Goal: Task Accomplishment & Management: Manage account settings

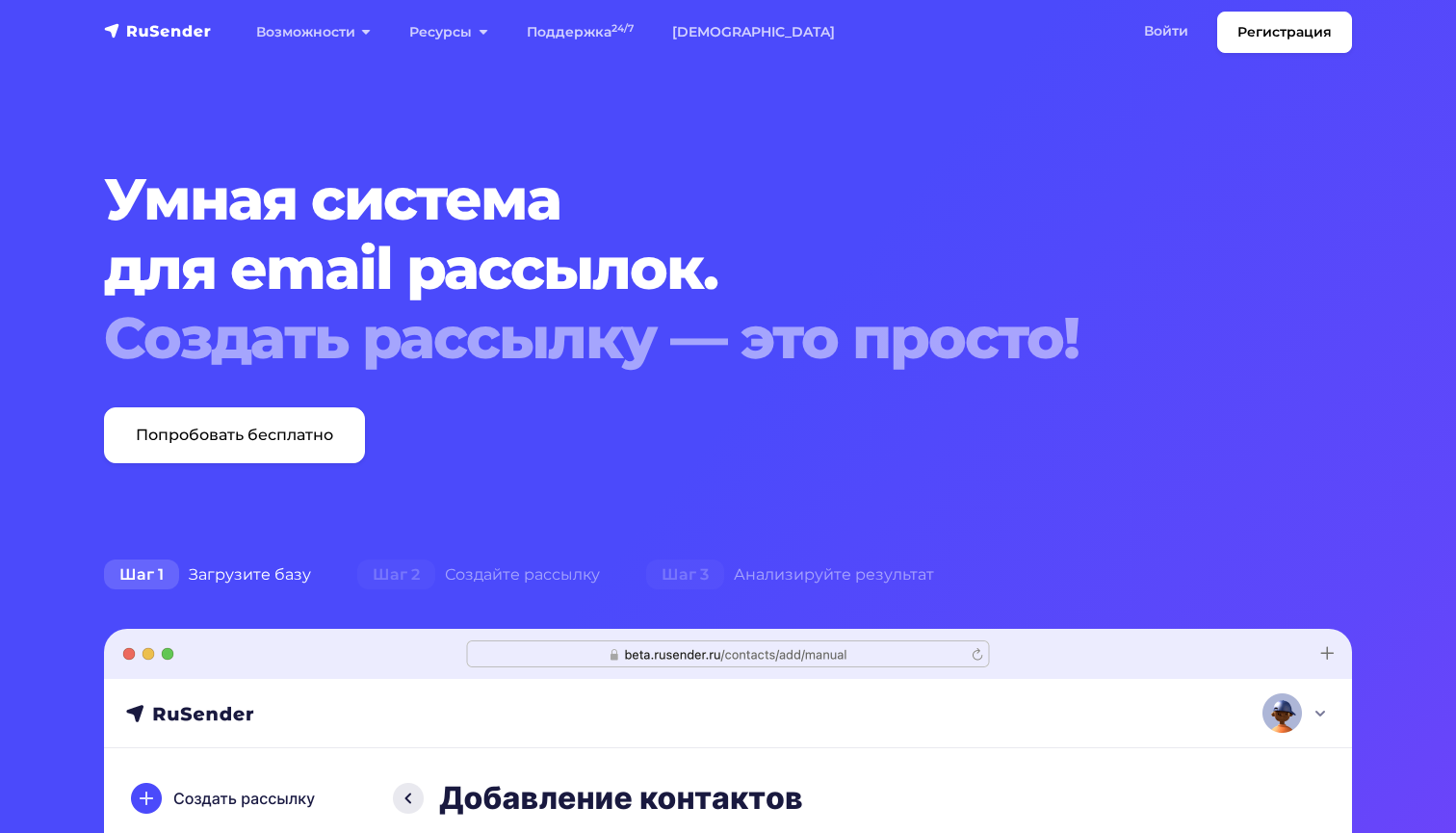
click at [1132, 5] on nav "Регистрация Возможности Конструктор писем Формы подписки A/B–тестирование API и…" at bounding box center [728, 32] width 1456 height 64
click at [1148, 33] on link "Войти" at bounding box center [1165, 31] width 83 height 40
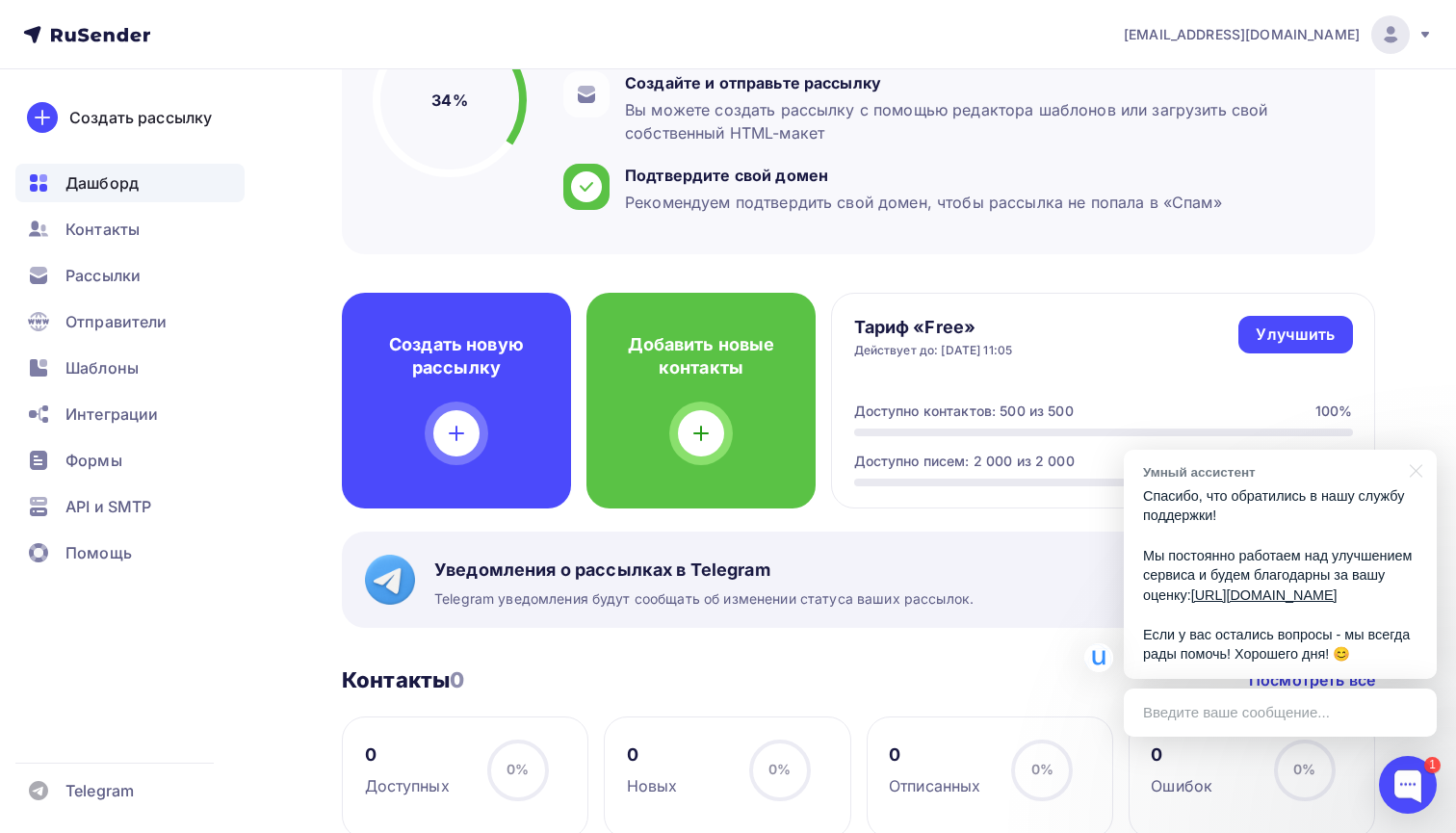
scroll to position [372, 0]
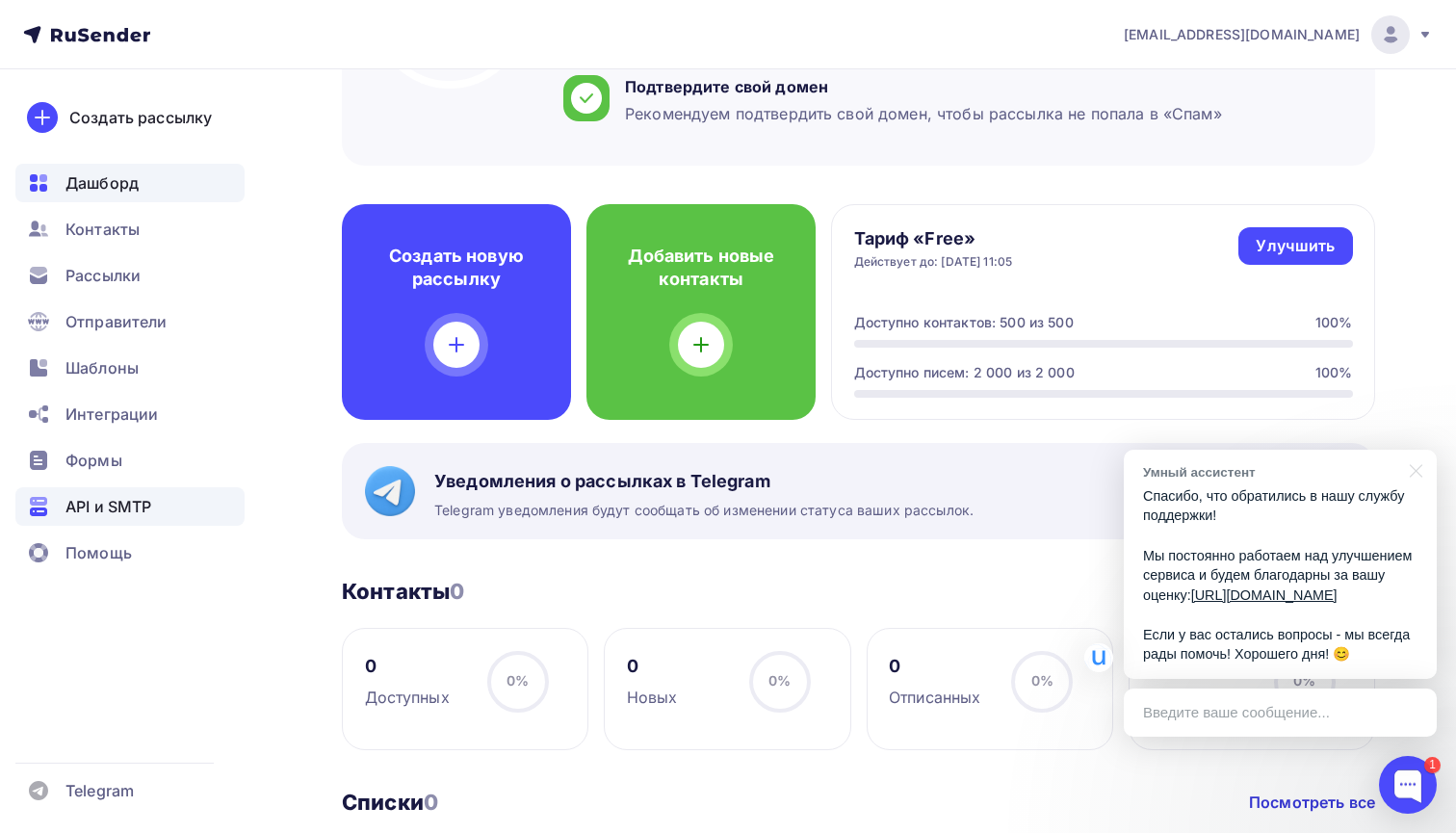
click at [113, 494] on div "API и SMTP" at bounding box center [130, 507] width 229 height 39
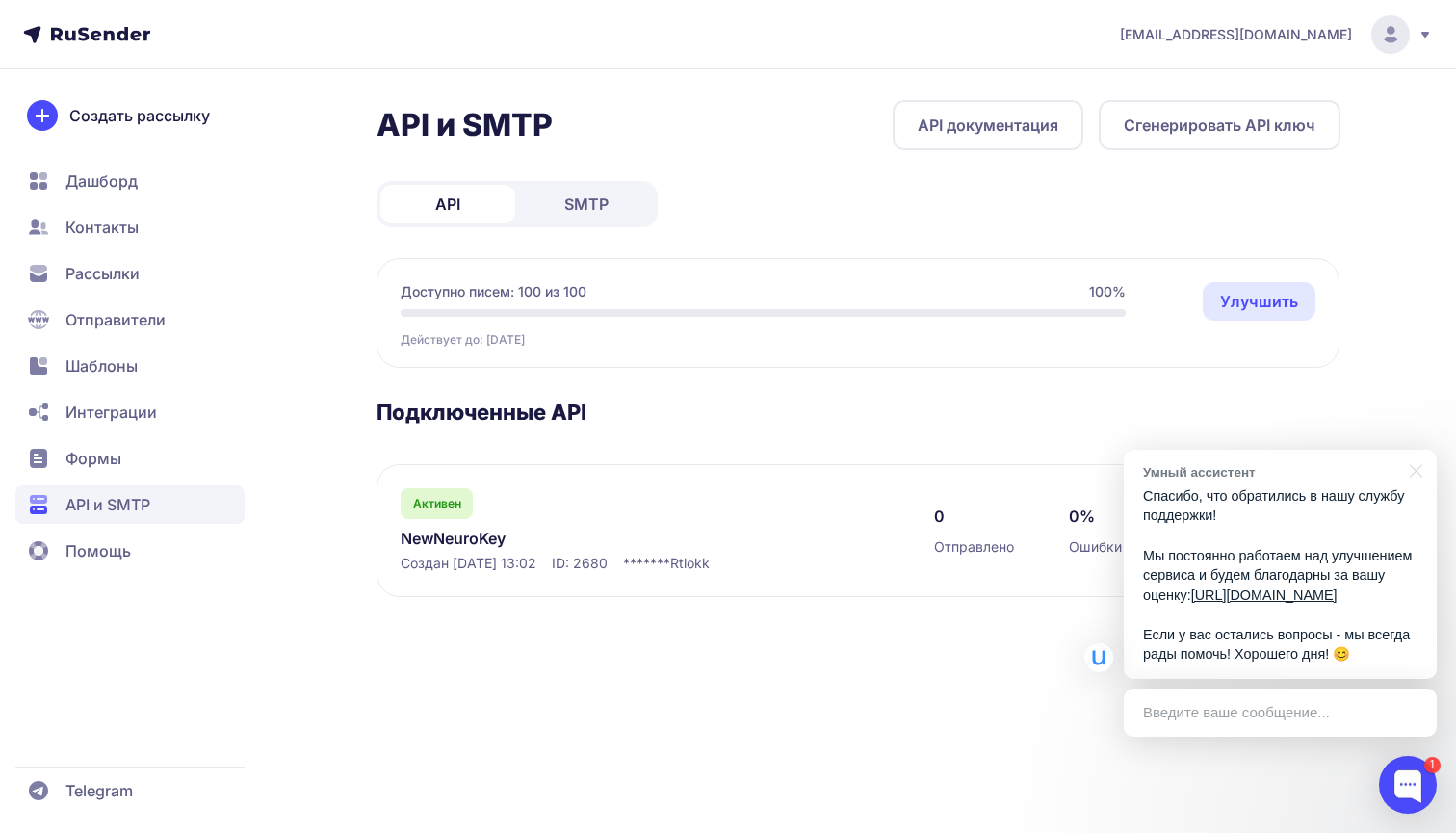
click at [1035, 125] on link "API документация" at bounding box center [987, 125] width 190 height 50
click at [105, 284] on span "Рассылки" at bounding box center [102, 274] width 74 height 23
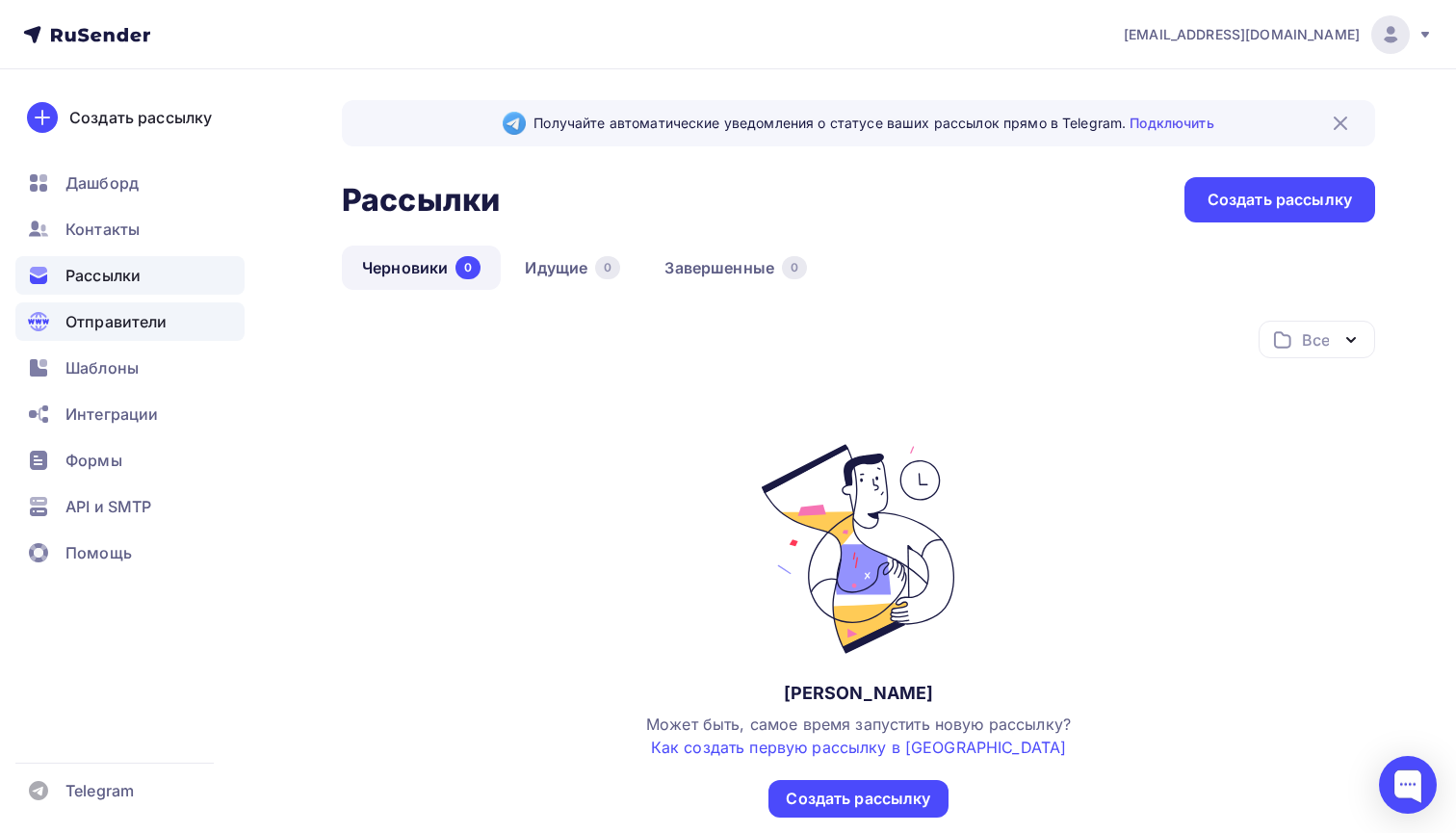
click at [135, 334] on div "Отправители" at bounding box center [130, 321] width 229 height 39
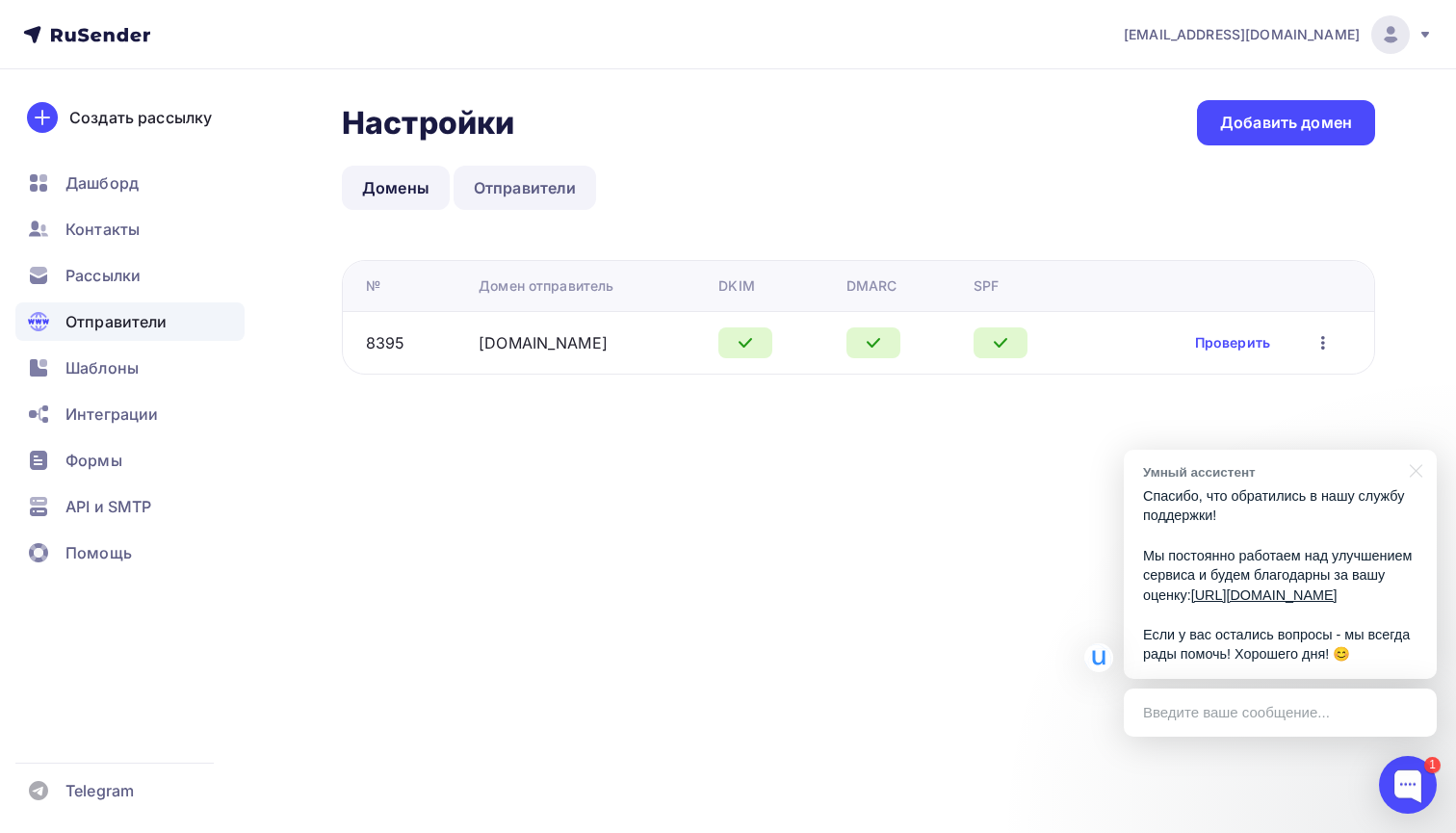
click at [503, 201] on link "Отправители" at bounding box center [525, 188] width 144 height 45
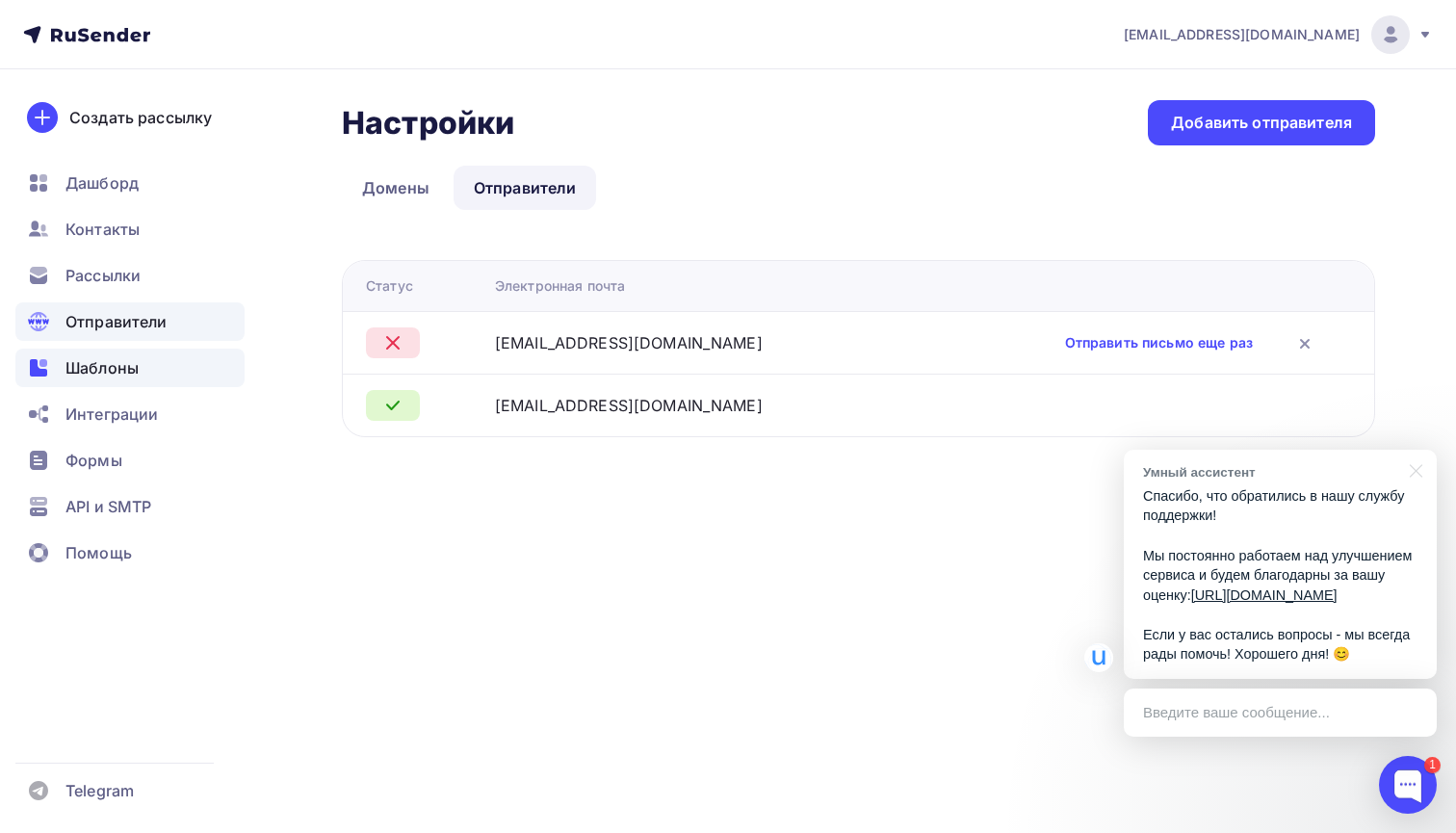
click at [166, 355] on div "Шаблоны" at bounding box center [130, 368] width 229 height 39
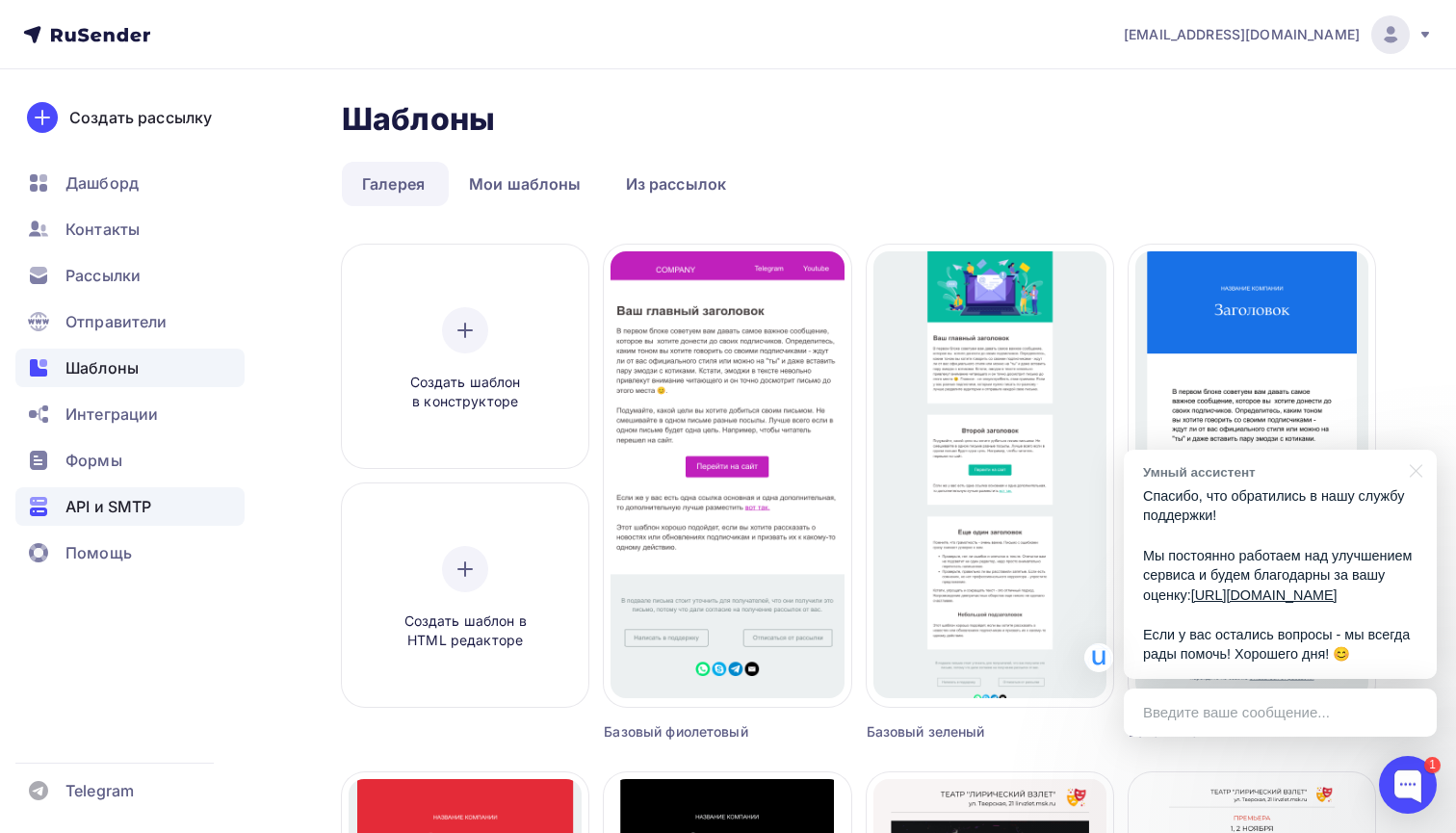
click at [160, 505] on div "API и SMTP" at bounding box center [130, 507] width 229 height 39
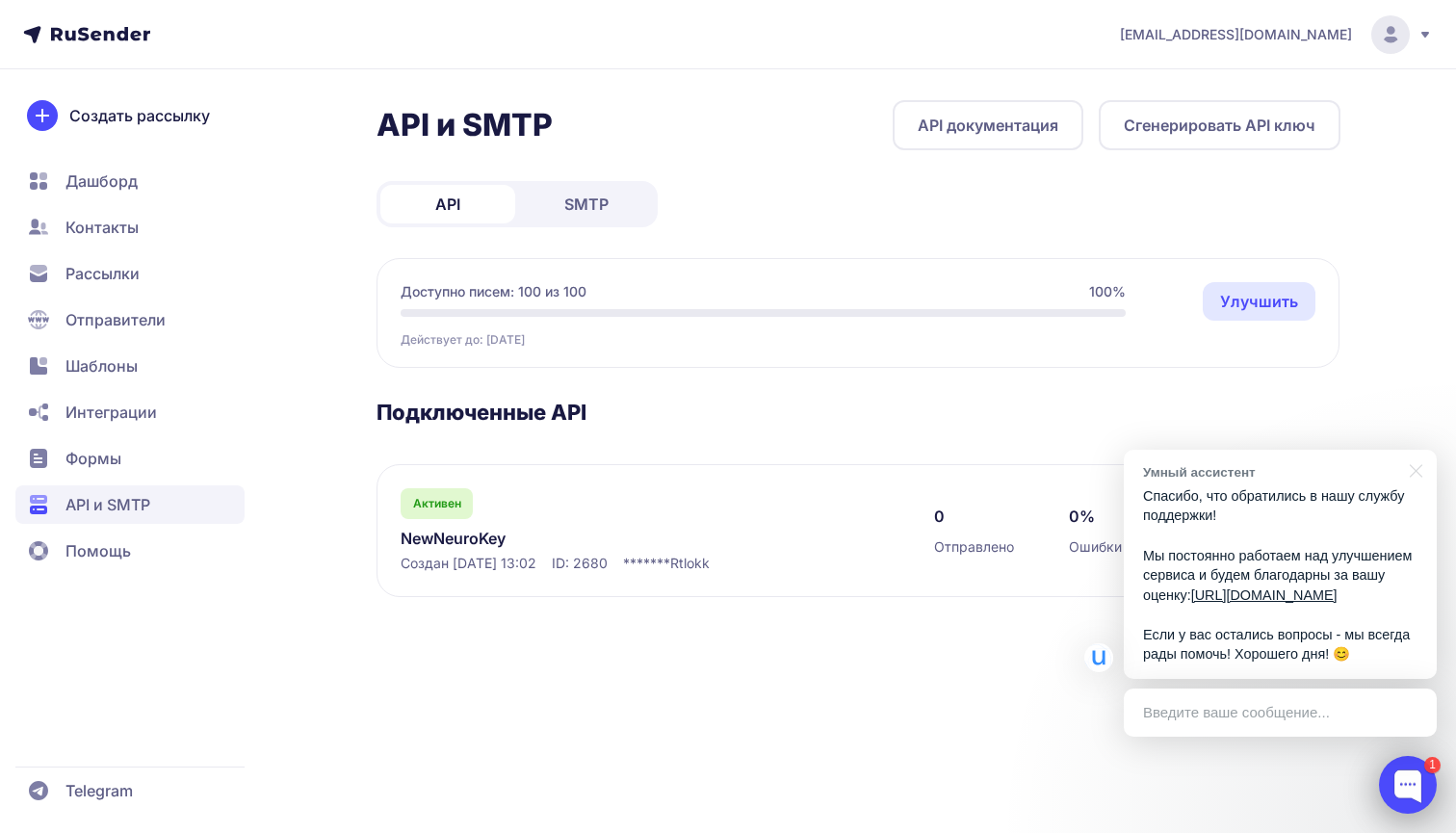
click at [1412, 774] on div at bounding box center [1407, 785] width 58 height 58
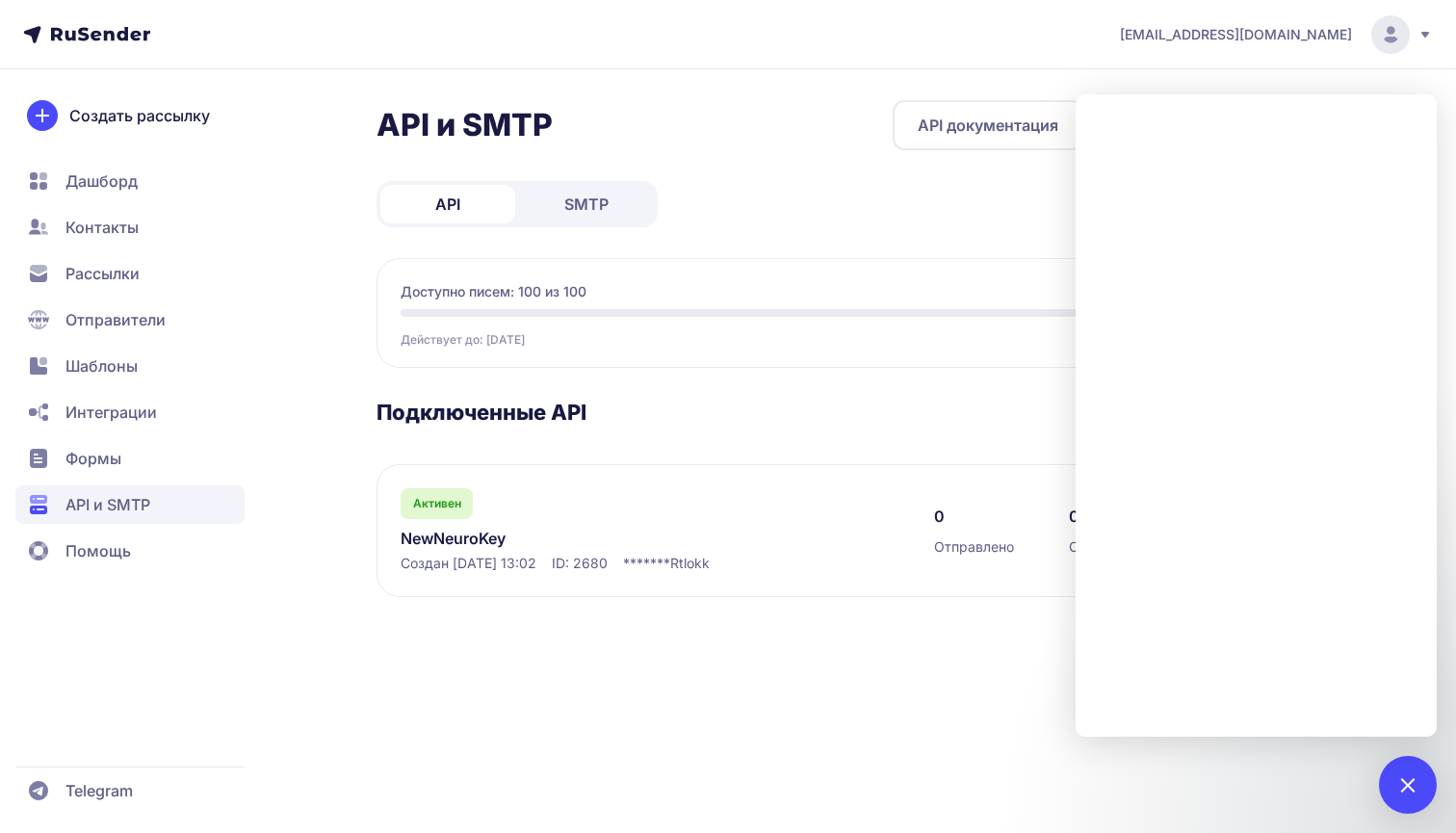
click at [1169, 69] on div "aloginov@wmt-ai.ru API и SMTP API документация Сгенерировать API ключ API SMTP …" at bounding box center [728, 416] width 1456 height 833
click at [1404, 793] on div at bounding box center [1406, 783] width 26 height 26
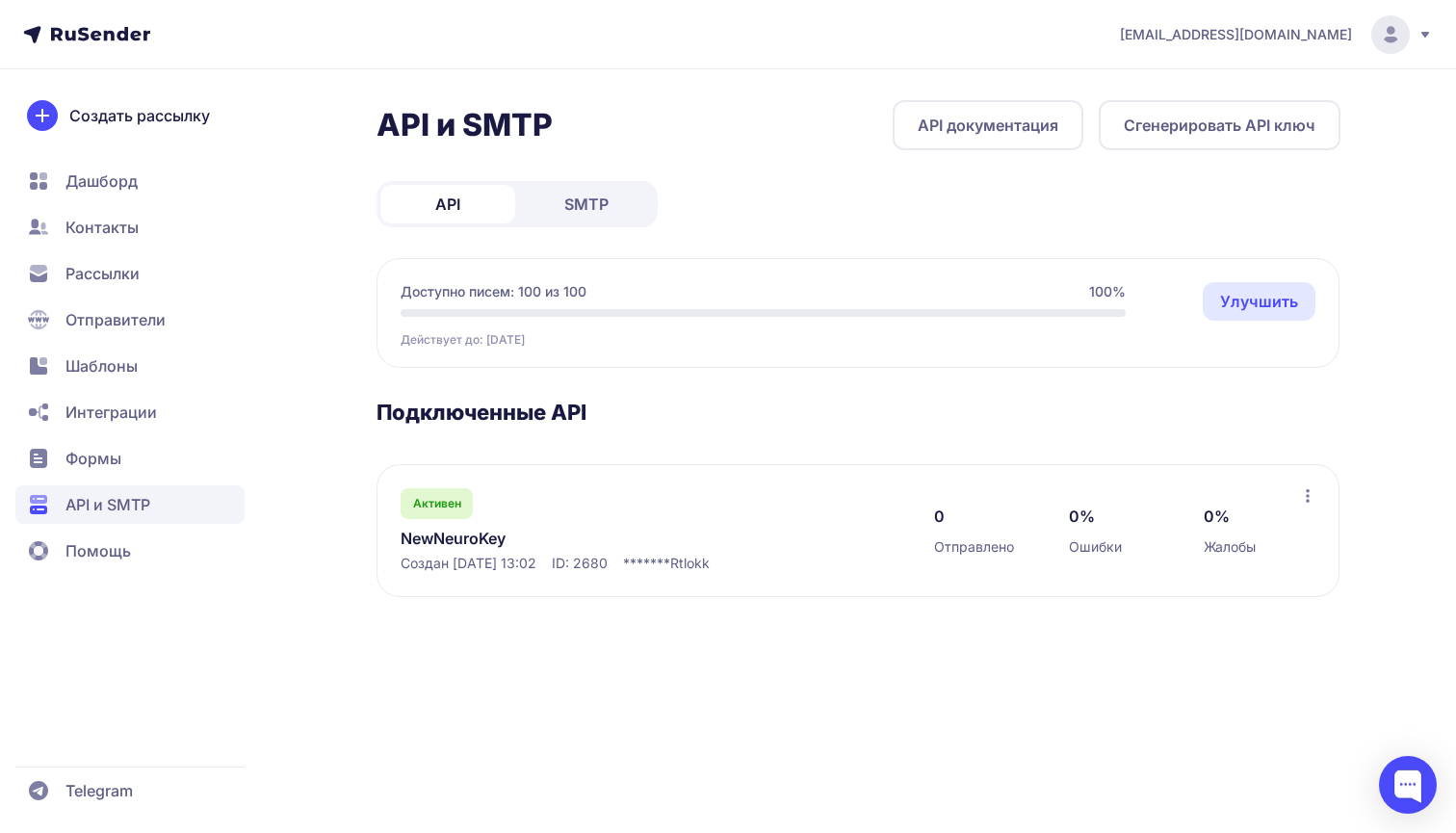
click at [129, 331] on span "Отправители" at bounding box center [130, 319] width 229 height 39
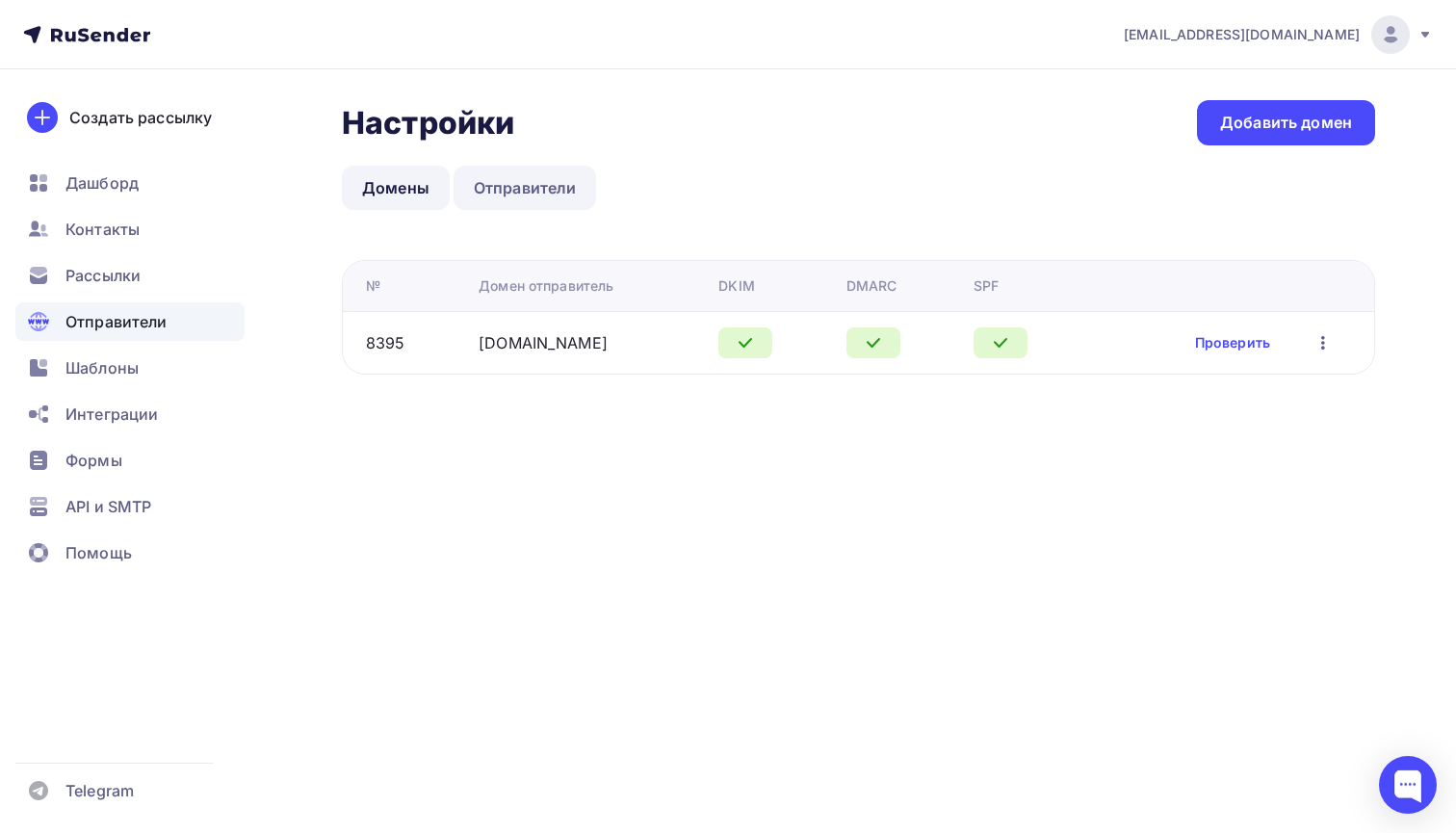
click at [495, 190] on link "Отправители" at bounding box center [525, 188] width 144 height 45
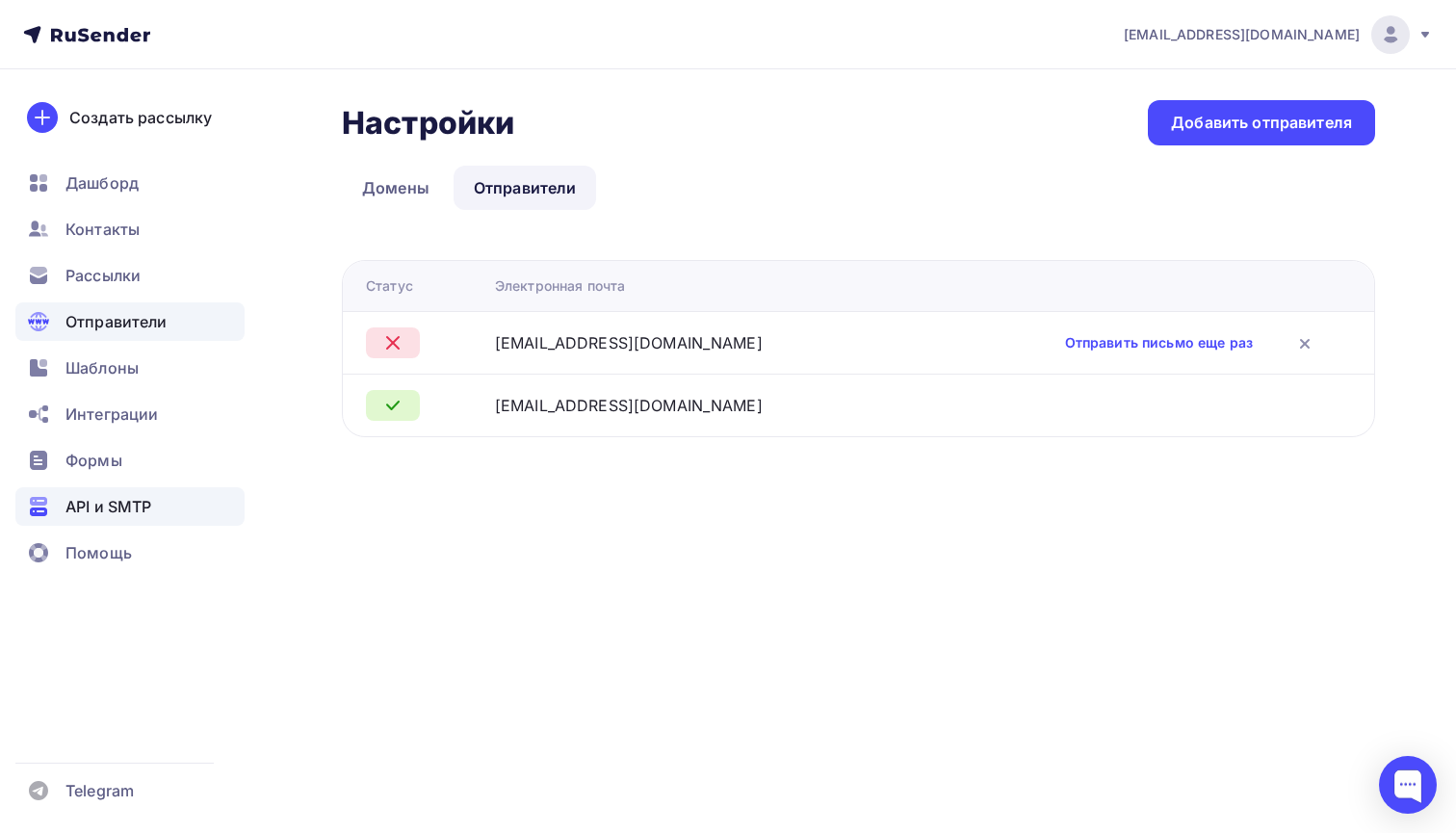
click at [108, 504] on span "API и SMTP" at bounding box center [108, 507] width 85 height 23
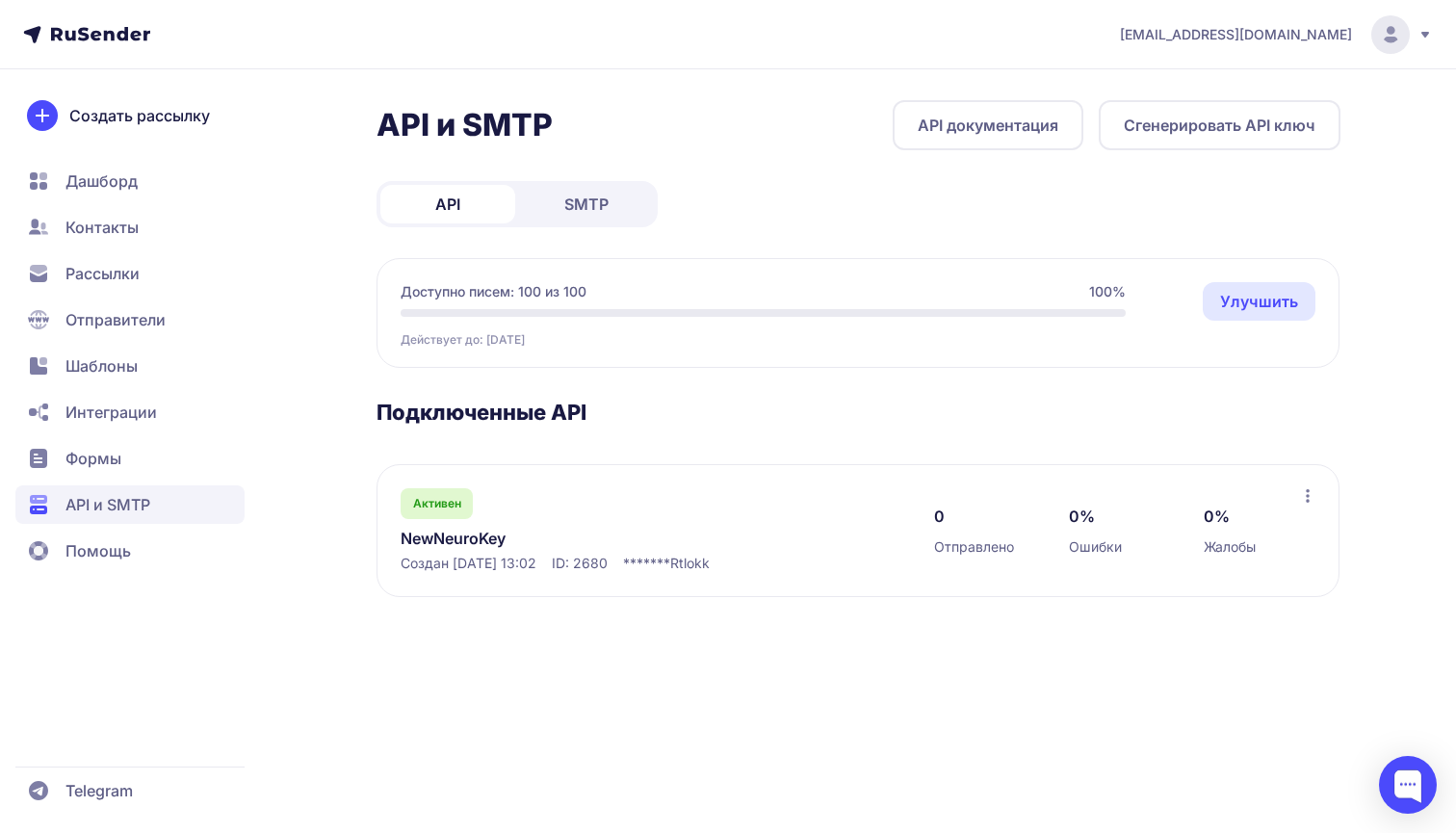
click at [75, 314] on span "Отправители" at bounding box center [115, 319] width 100 height 23
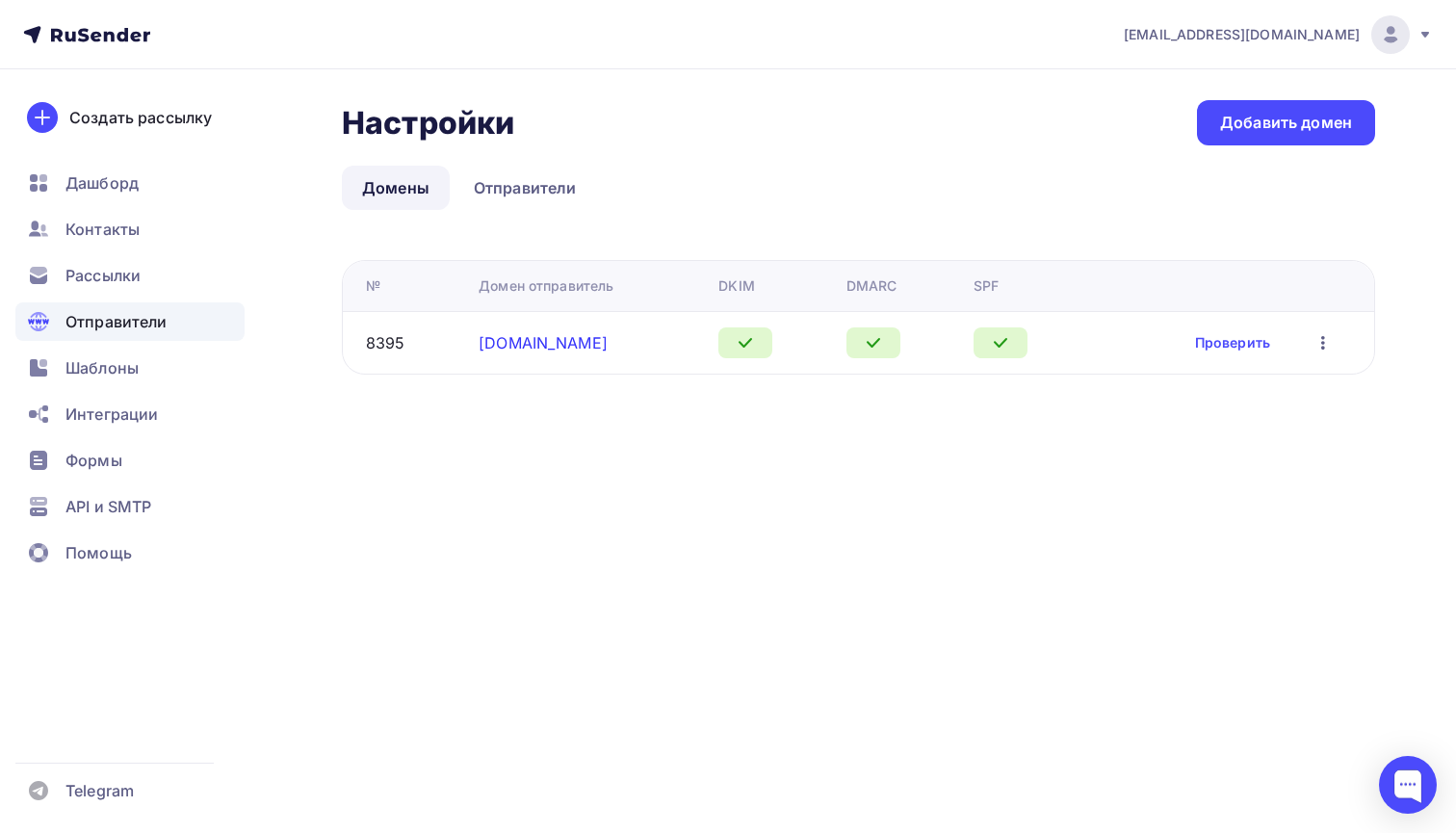
click at [550, 350] on link "[DOMAIN_NAME]" at bounding box center [543, 343] width 129 height 19
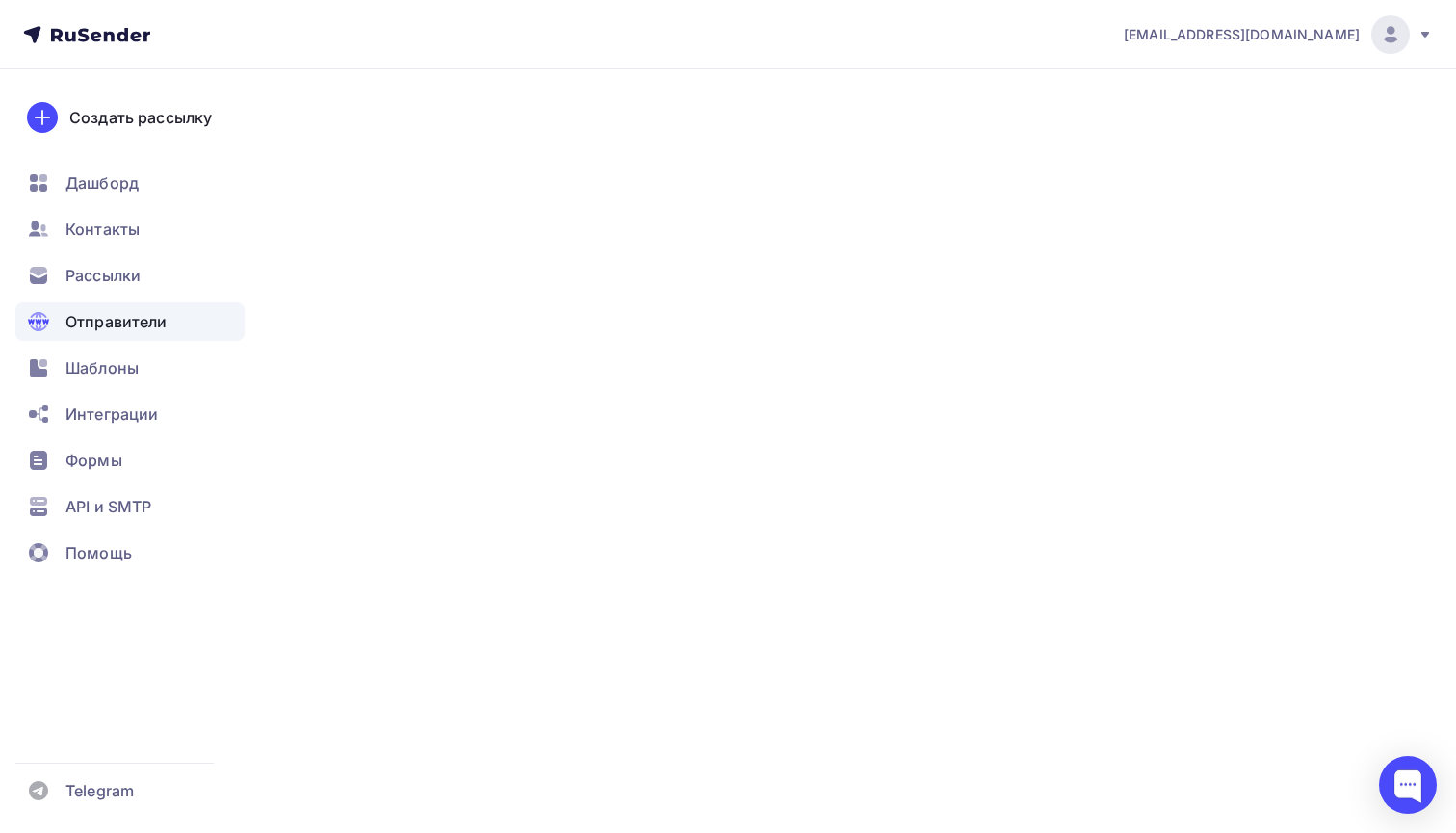
click at [550, 350] on link "app.neiroklyuch.ru" at bounding box center [543, 343] width 129 height 19
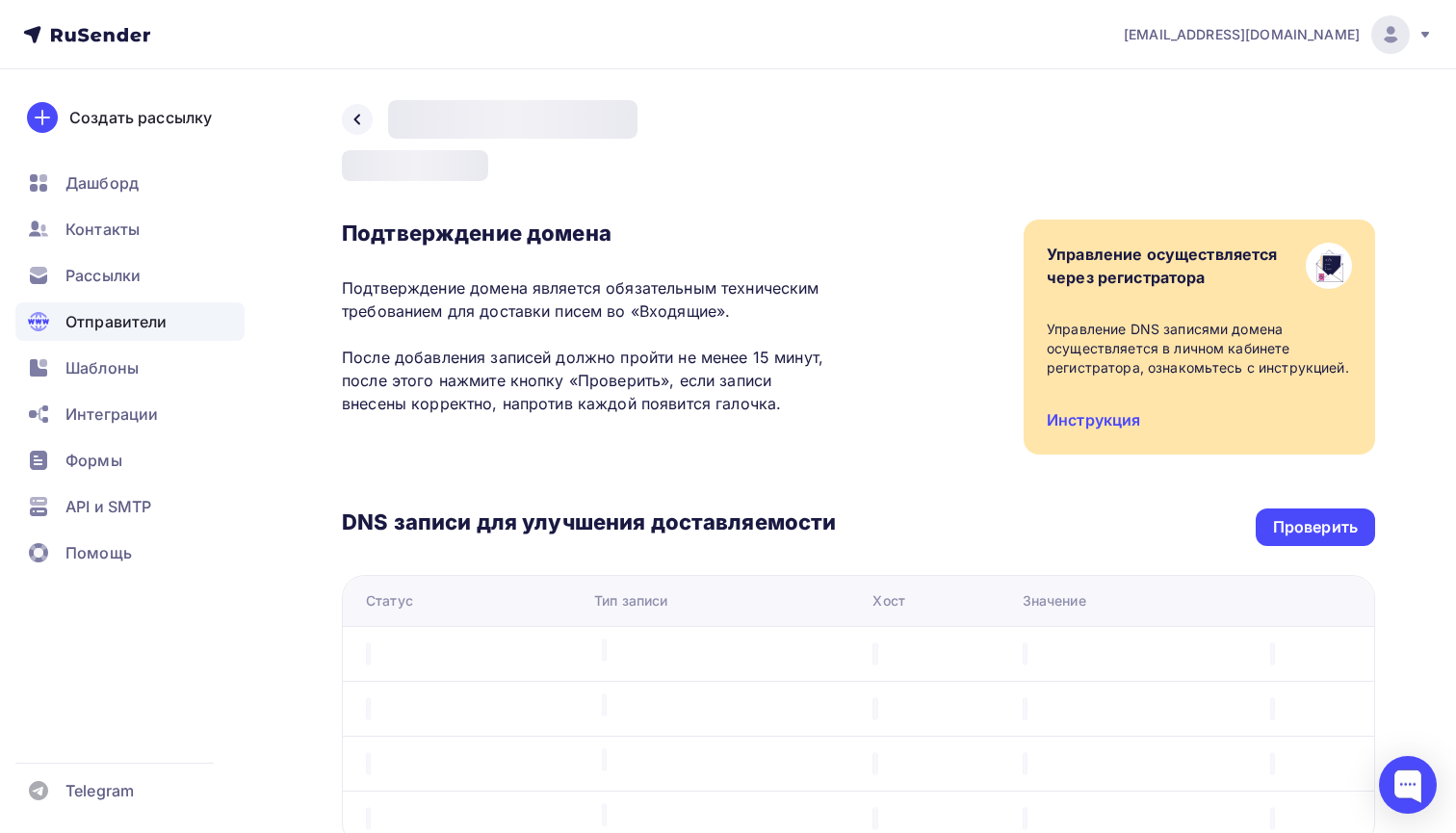
click at [550, 350] on p "Подтверждение домена является обязательным техническим требованием для доставки…" at bounding box center [588, 346] width 494 height 139
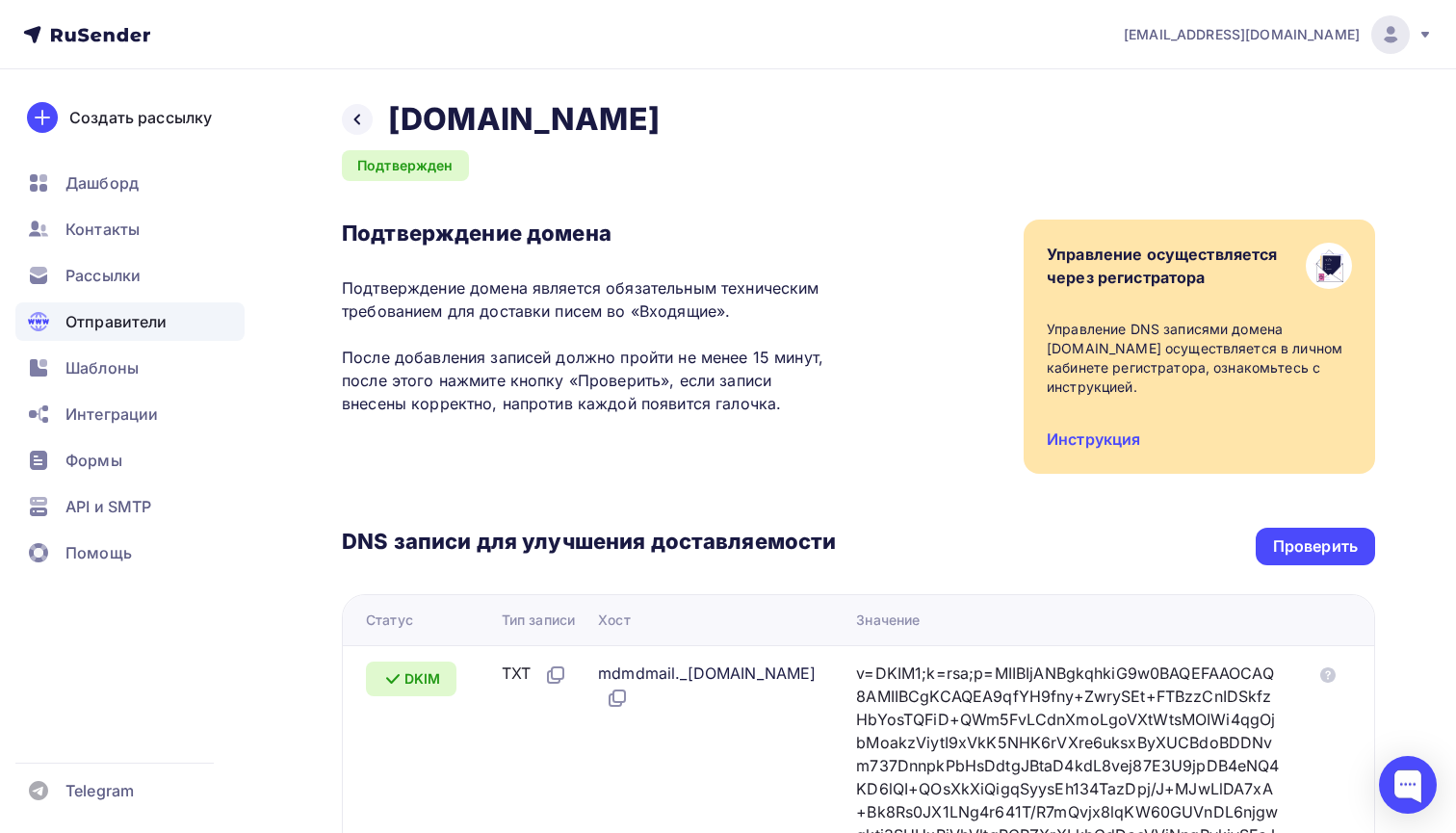
click at [546, 411] on p "Подтверждение домена является обязательным техническим требованием для доставки…" at bounding box center [588, 346] width 494 height 139
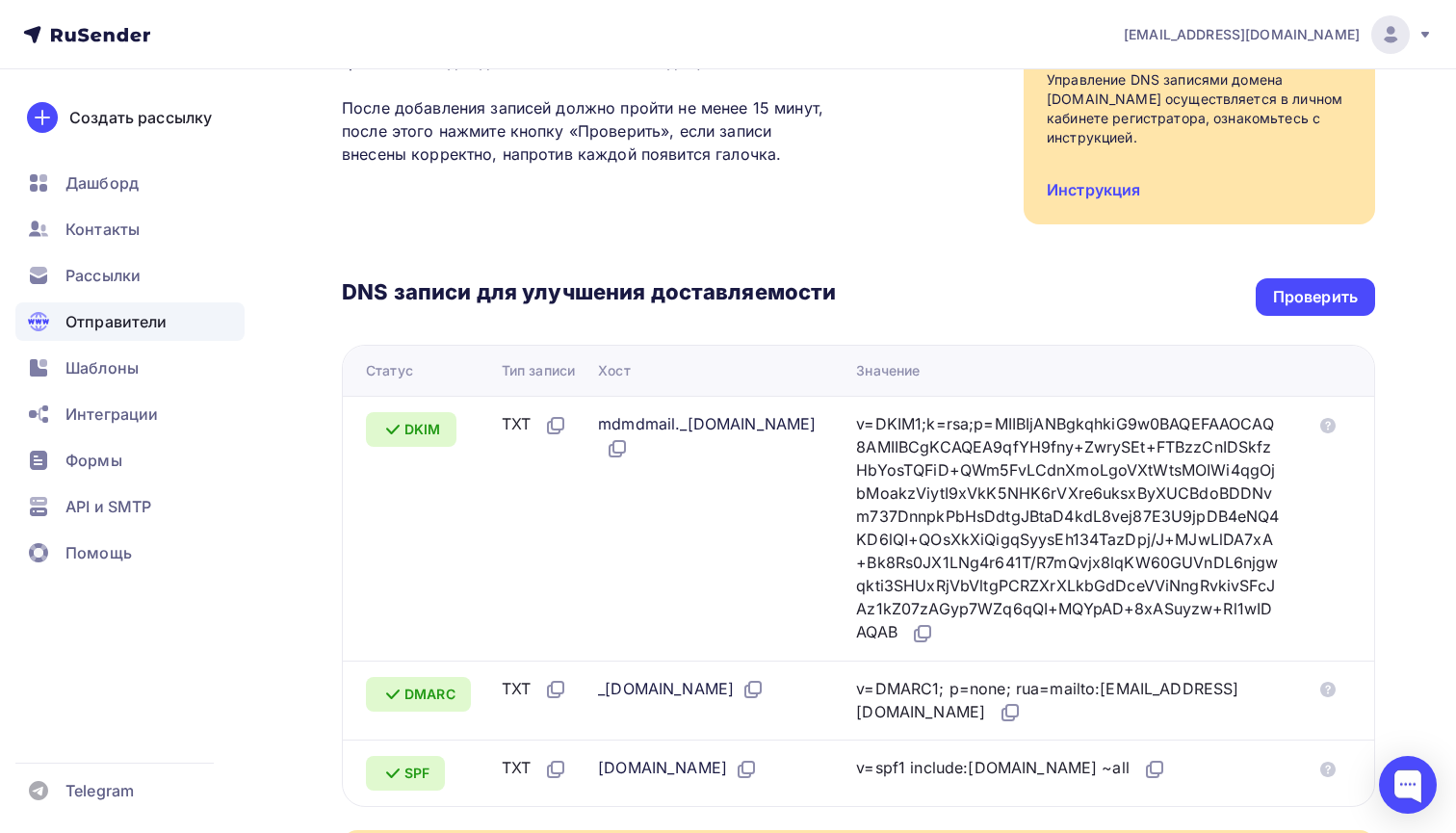
scroll to position [284, 0]
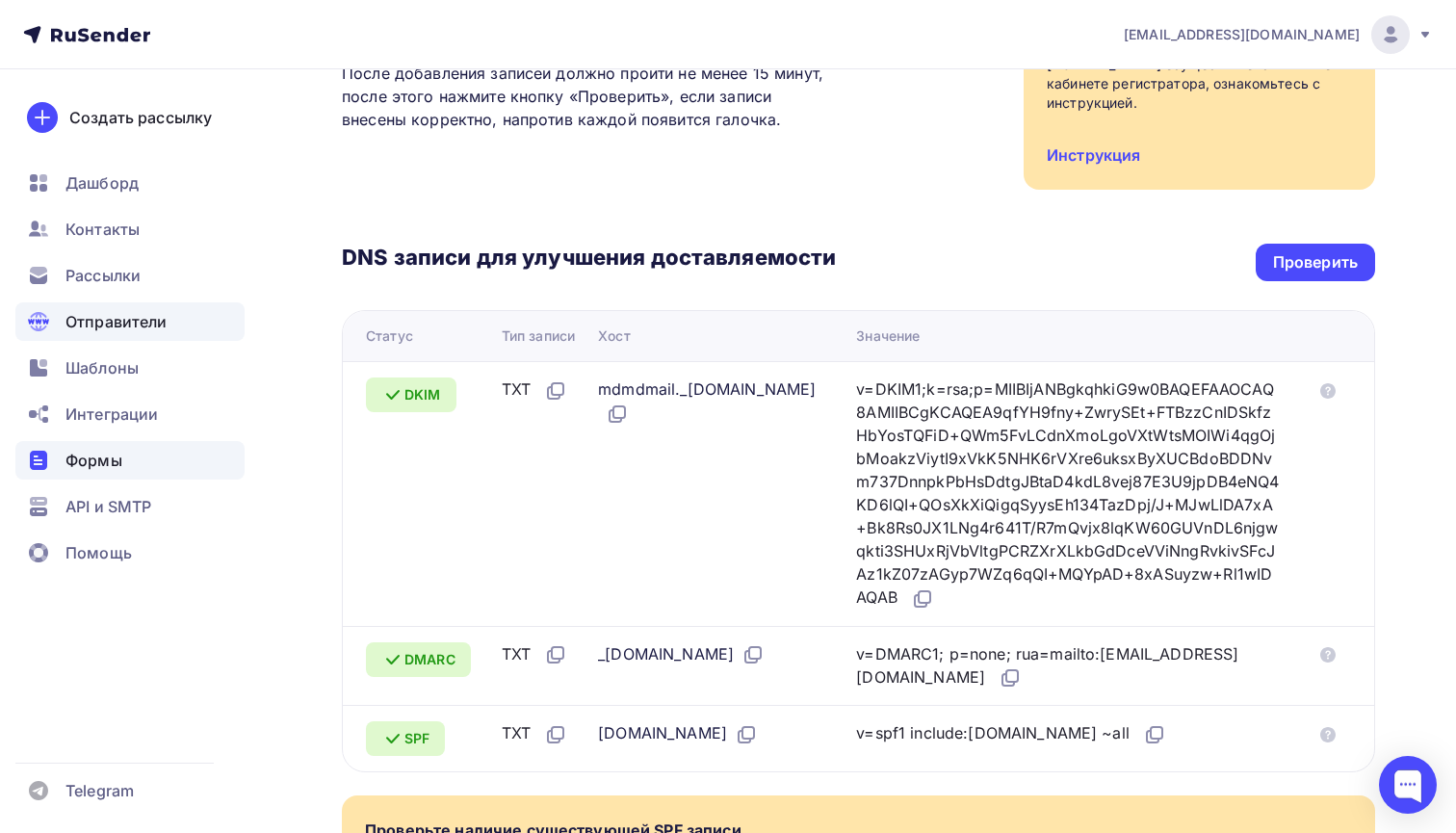
click at [98, 447] on div "Формы" at bounding box center [130, 460] width 229 height 39
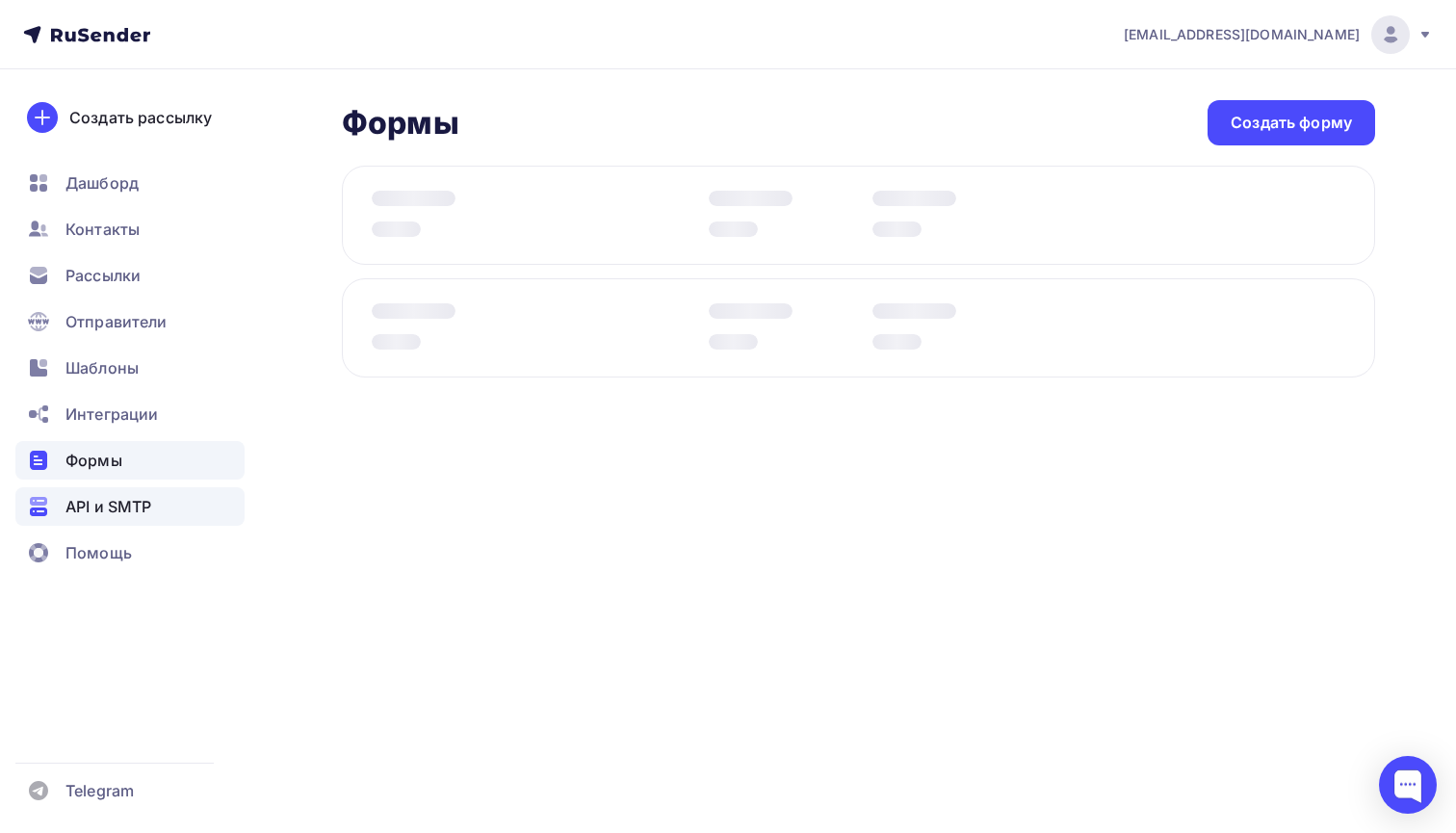
click at [98, 504] on span "API и SMTP" at bounding box center [108, 507] width 85 height 23
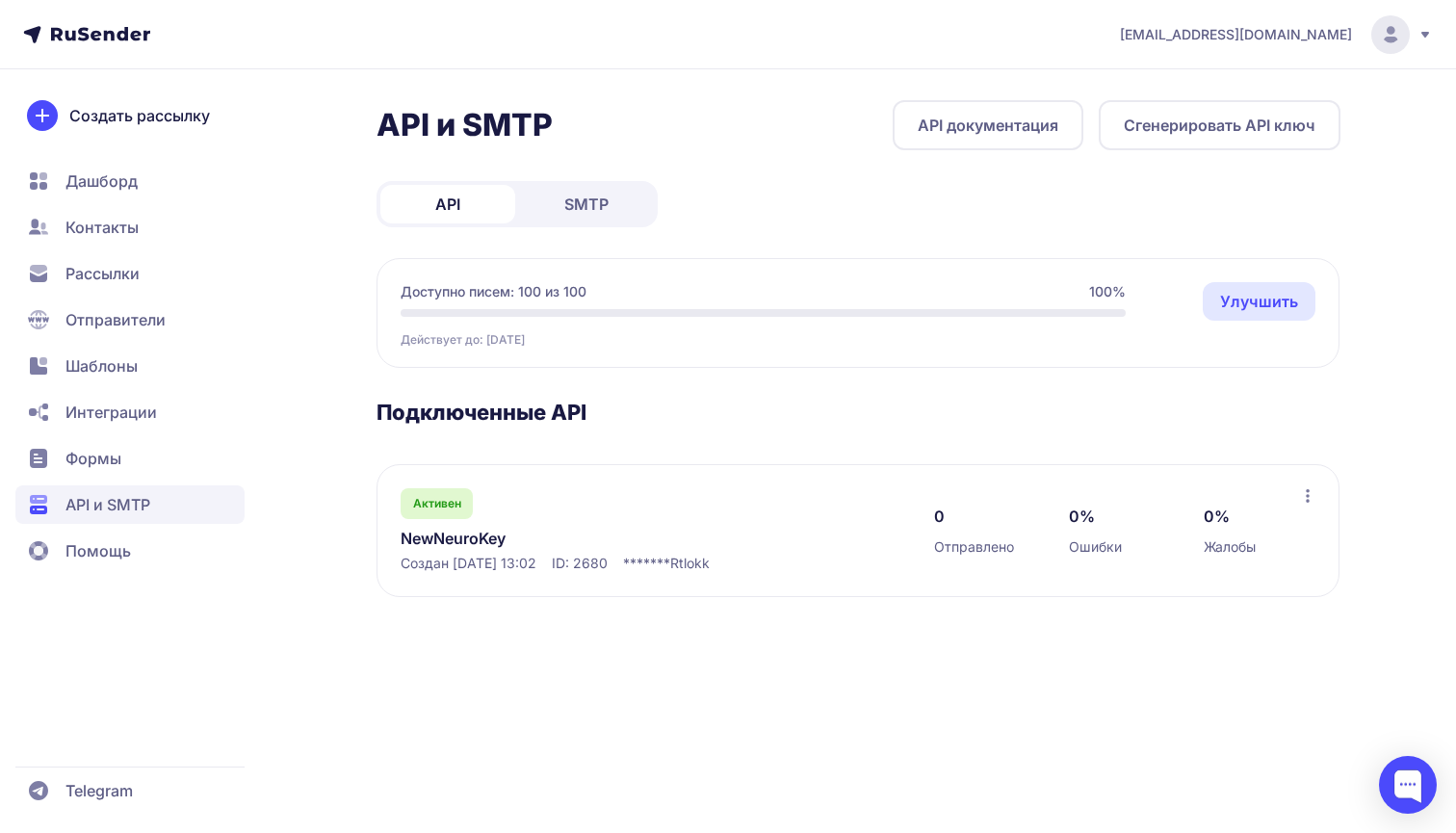
click at [530, 535] on link "NewNeuroKey" at bounding box center [598, 539] width 395 height 23
click at [567, 202] on span "SMTP" at bounding box center [586, 204] width 45 height 23
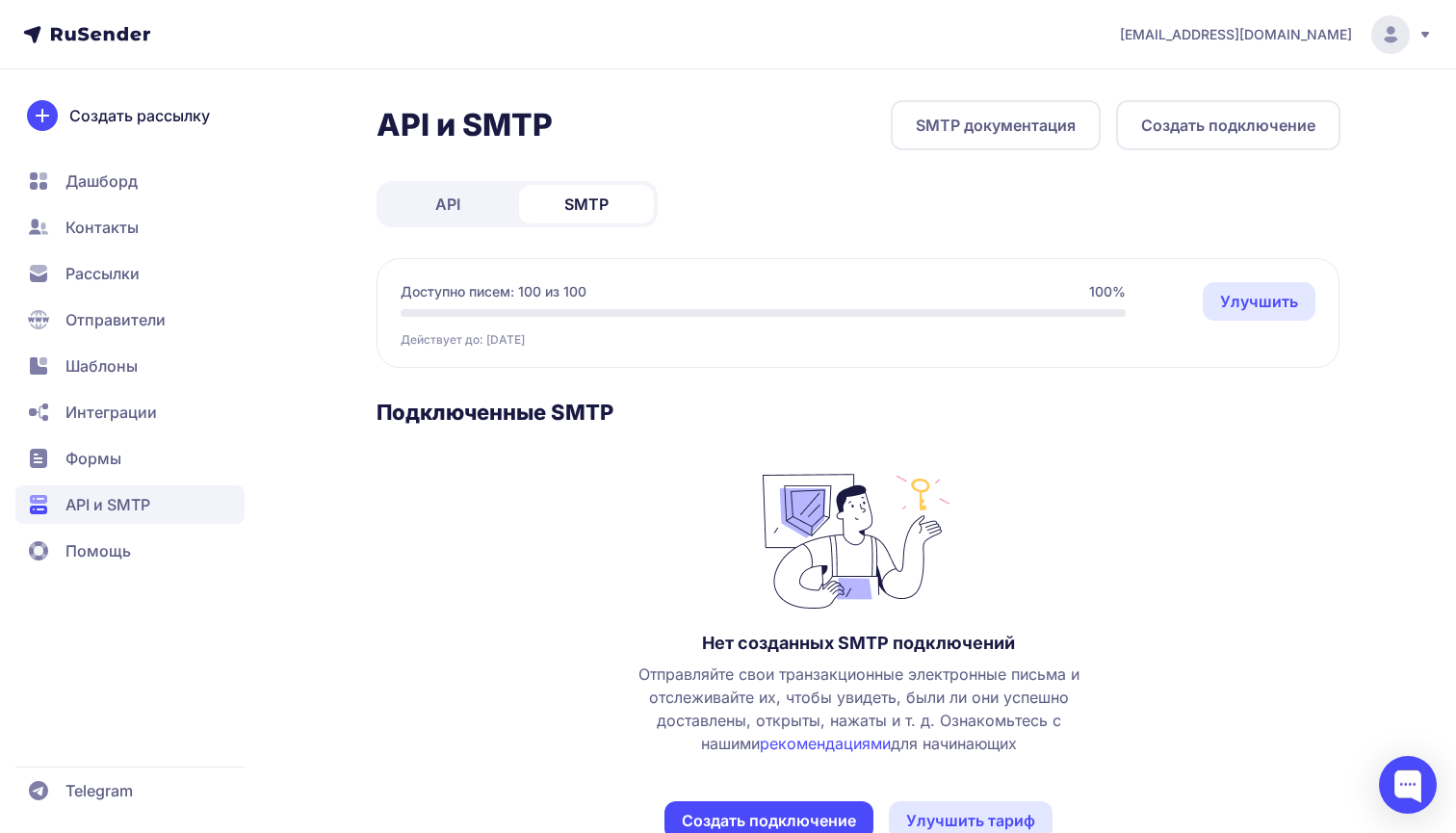
click at [475, 220] on link "API" at bounding box center [447, 204] width 135 height 39
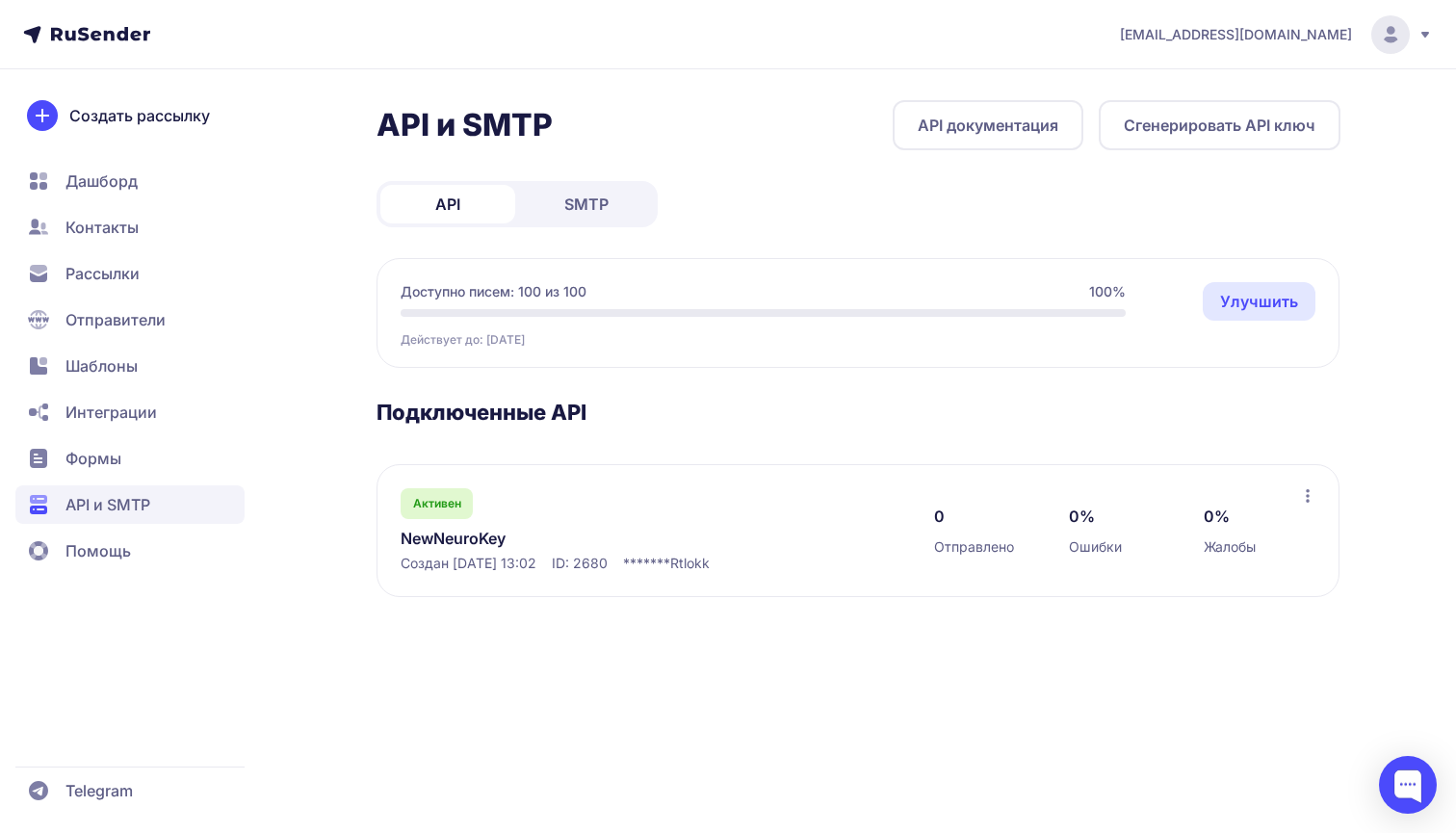
click at [931, 133] on link "API документация" at bounding box center [987, 125] width 190 height 50
click at [157, 328] on span "Отправители" at bounding box center [115, 319] width 100 height 23
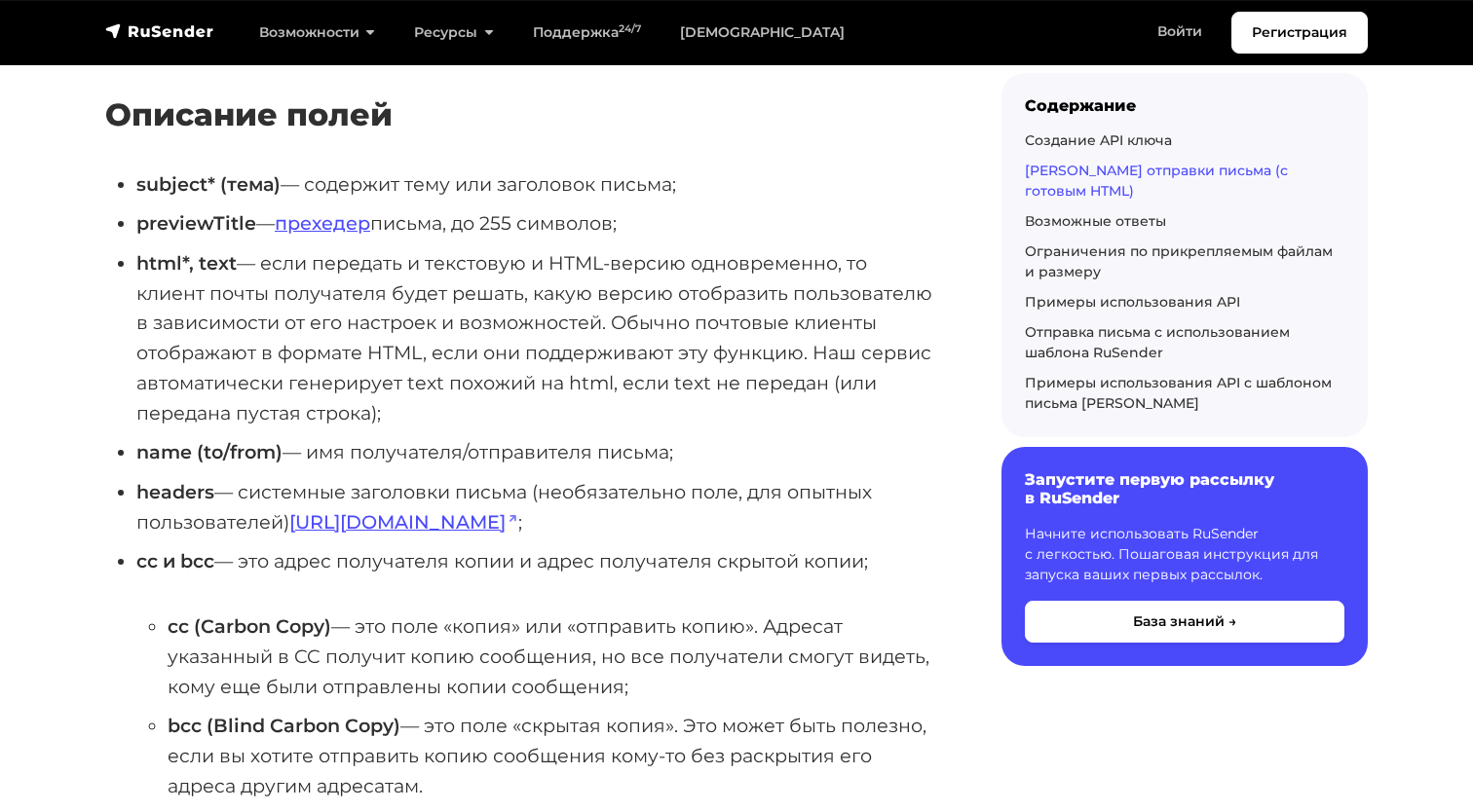
scroll to position [4847, 0]
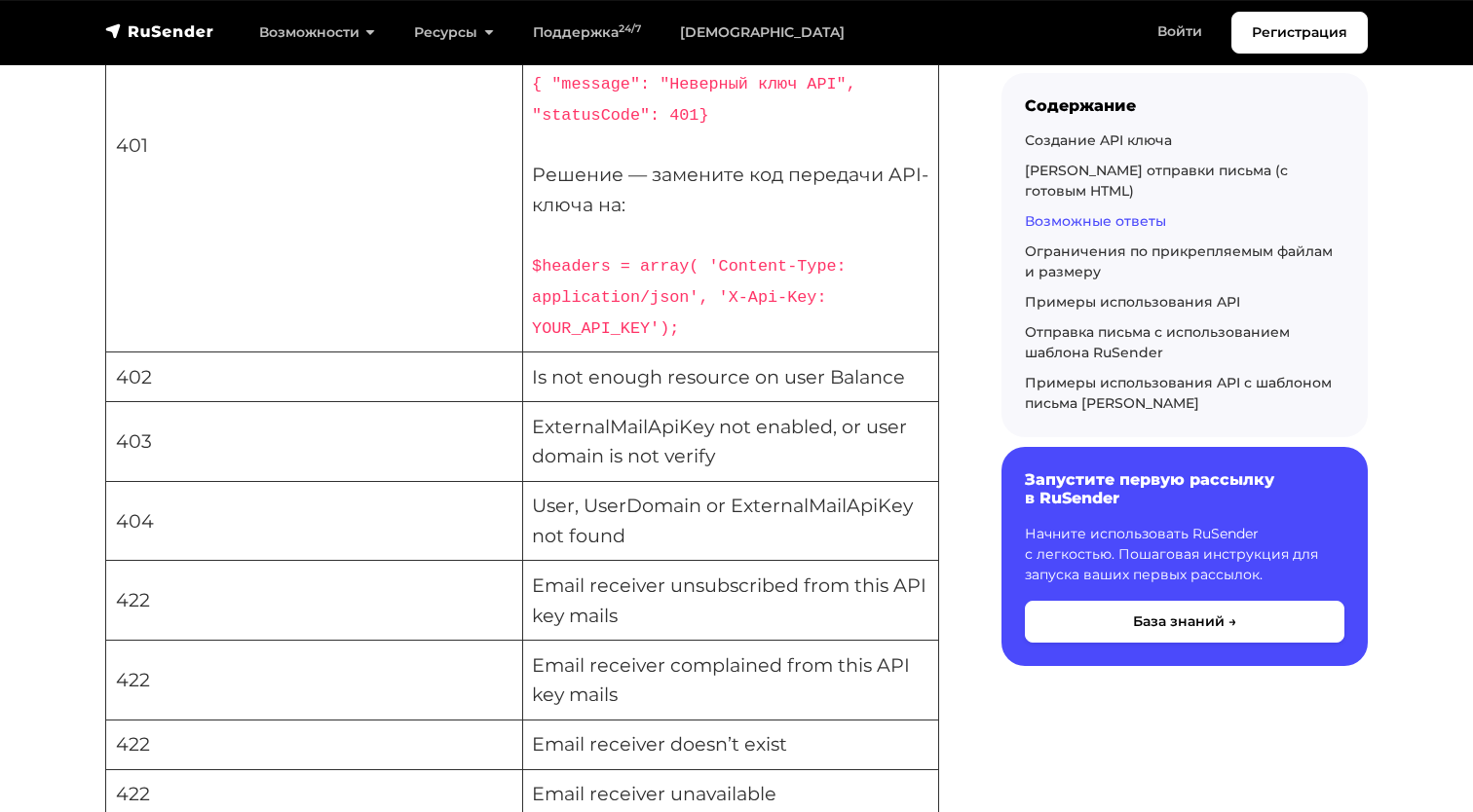
click at [687, 561] on td "Email receiver unsubscribed from this API key mails" at bounding box center [731, 600] width 417 height 80
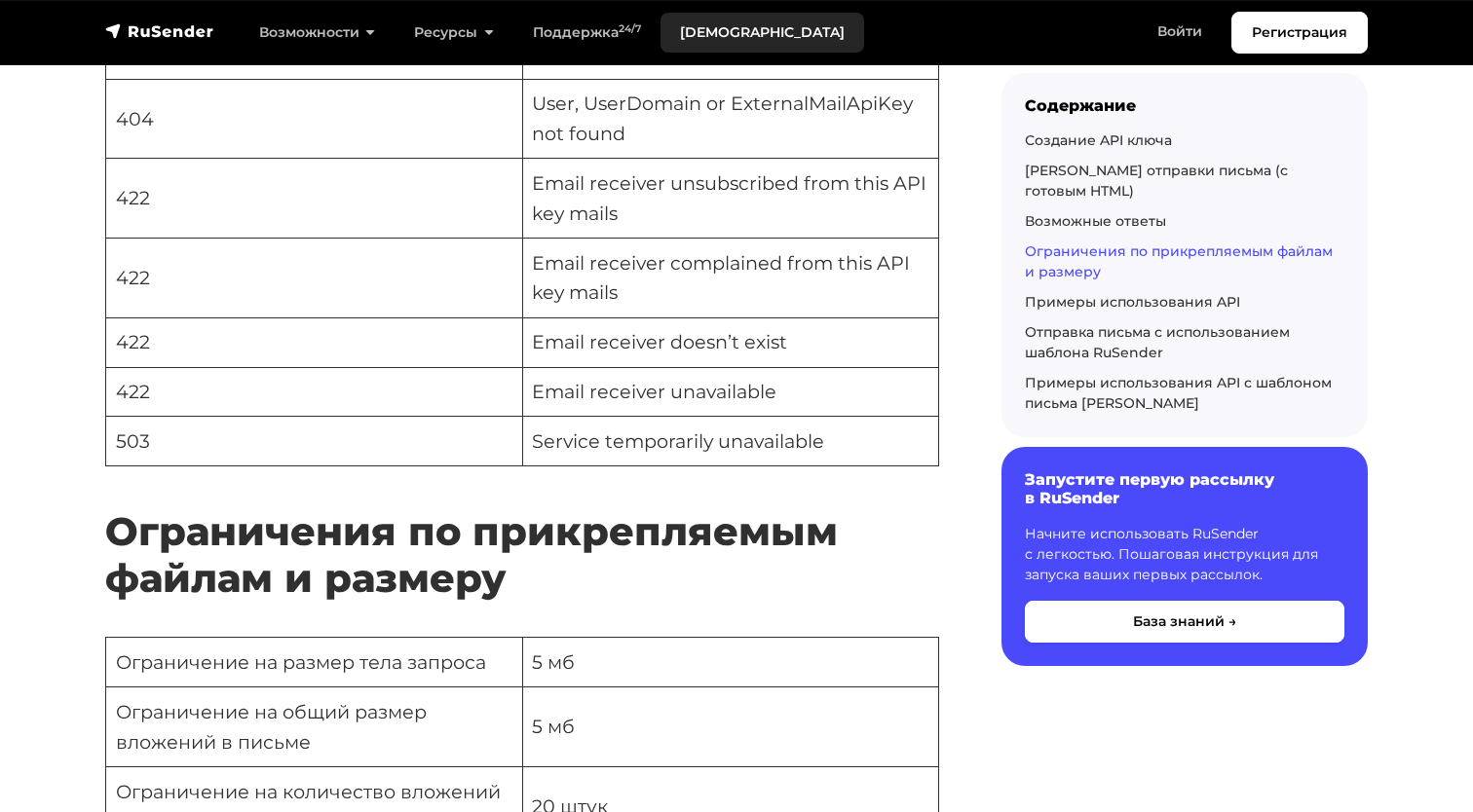
scroll to position [5021, 0]
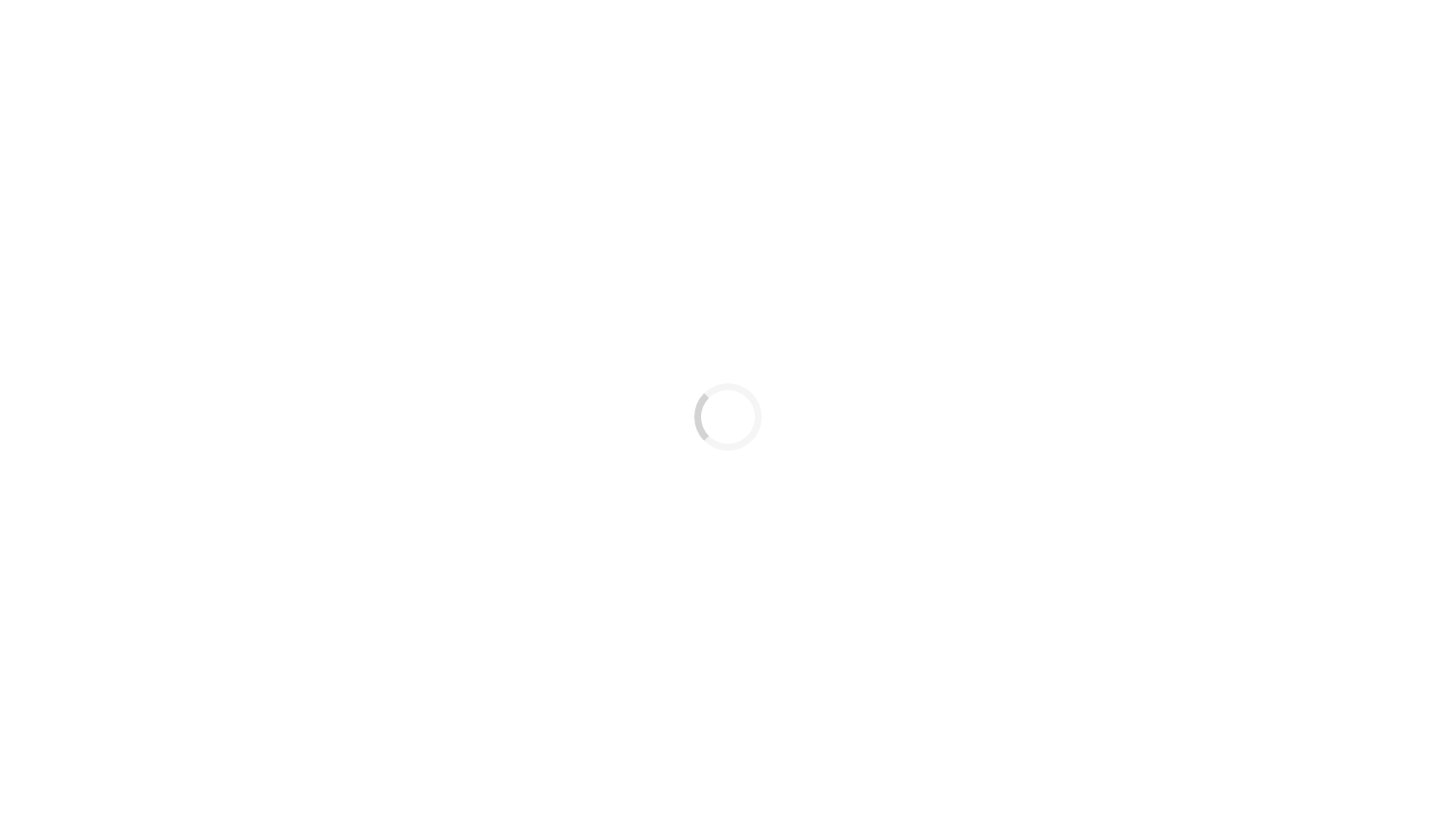
click at [177, 341] on div "Loading..." at bounding box center [728, 416] width 1456 height 833
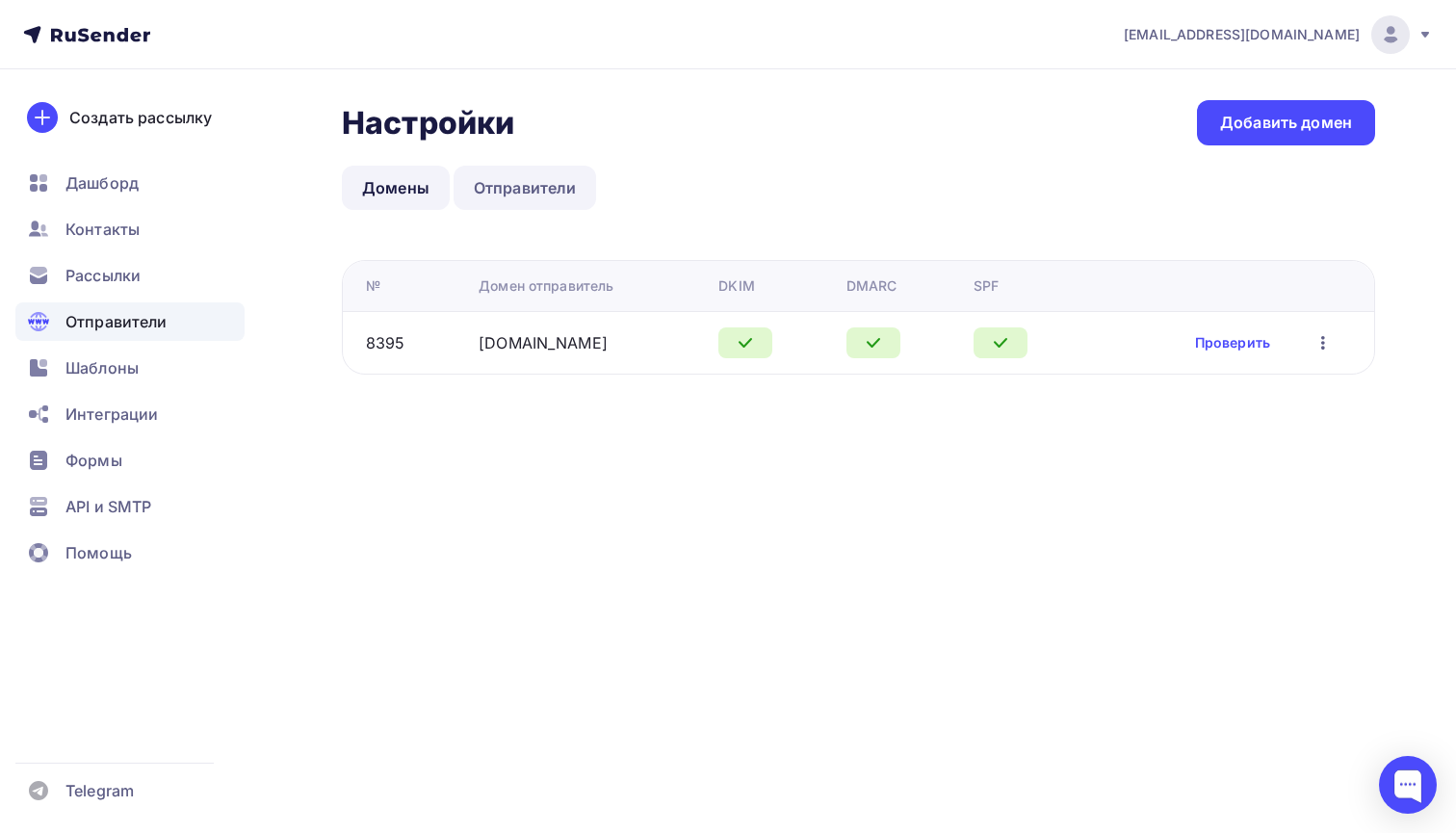
click at [522, 187] on link "Отправители" at bounding box center [525, 188] width 144 height 45
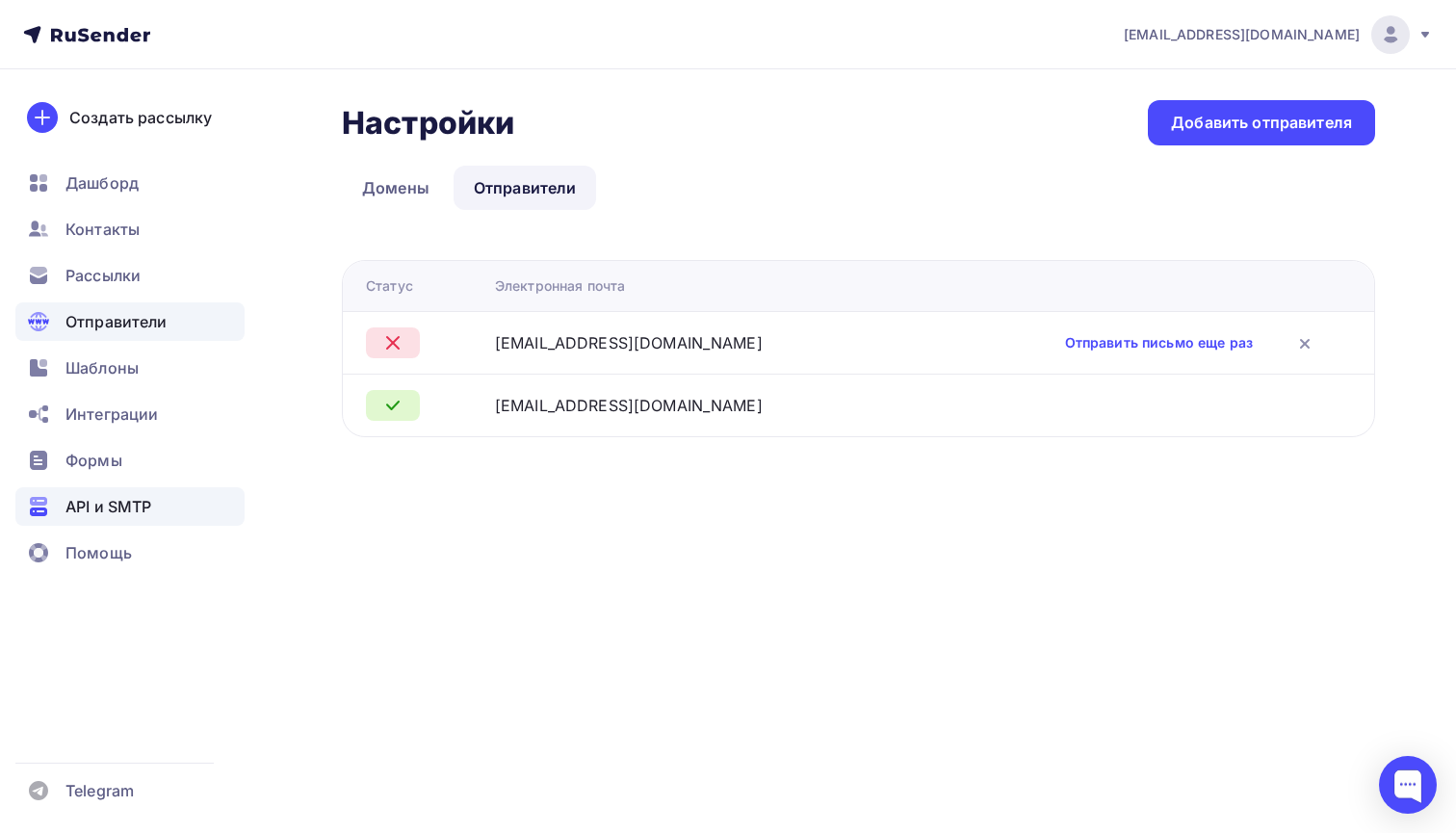
click at [106, 498] on span "API и SMTP" at bounding box center [108, 507] width 85 height 23
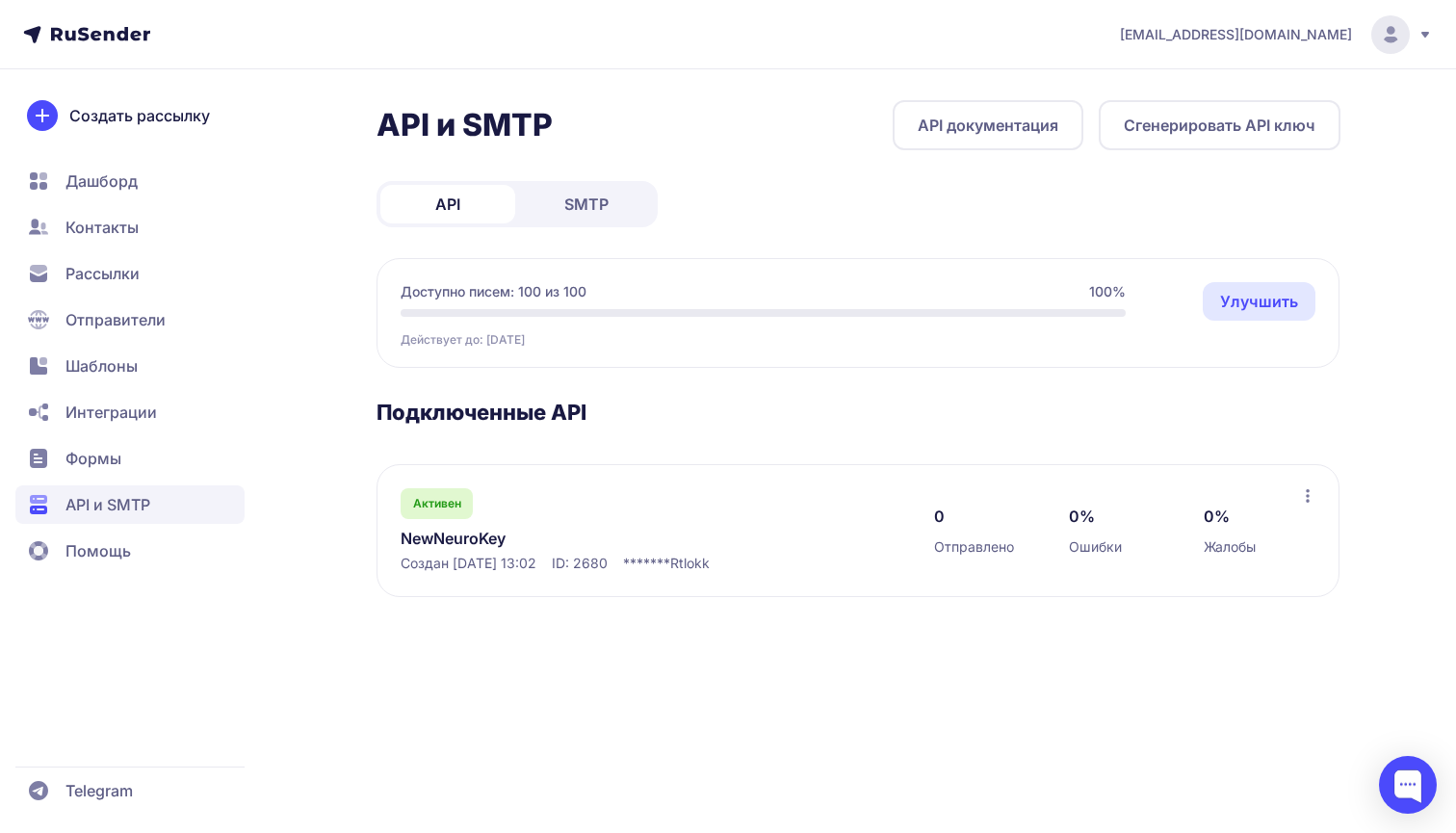
click at [104, 315] on span "Отправители" at bounding box center [115, 319] width 100 height 23
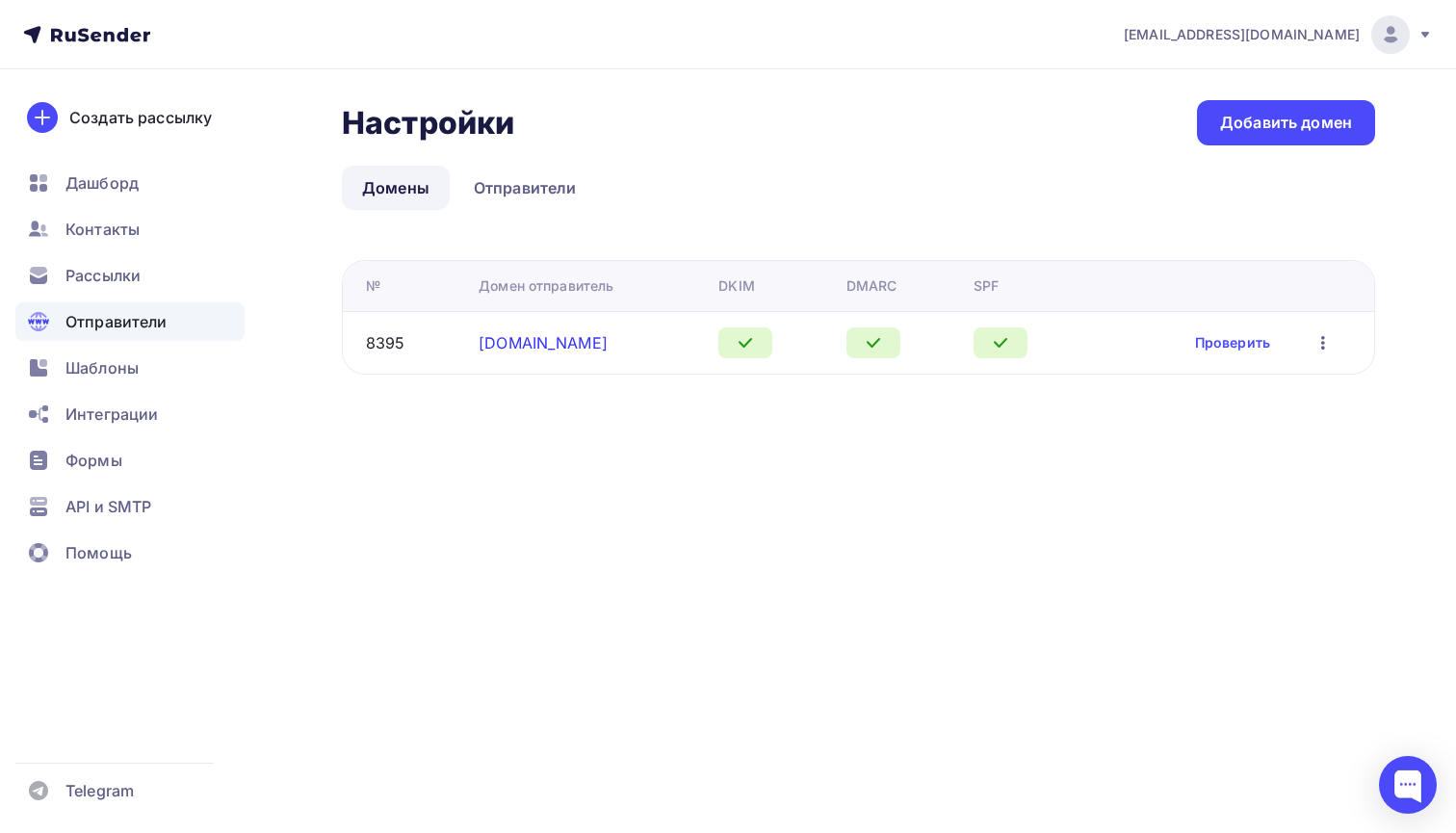
click at [506, 343] on link "[DOMAIN_NAME]" at bounding box center [543, 343] width 129 height 19
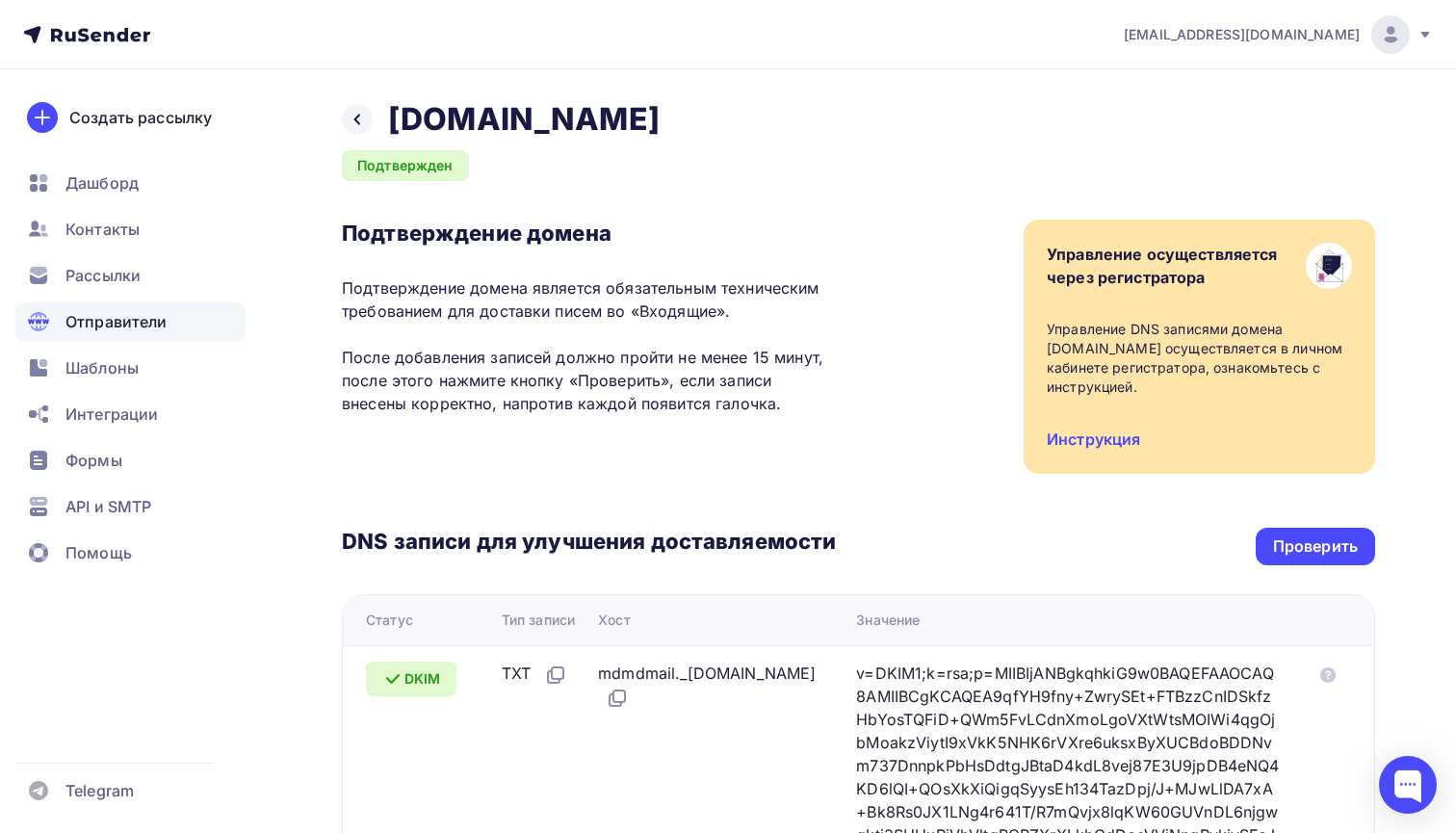
click at [458, 114] on h2 "[DOMAIN_NAME]" at bounding box center [524, 119] width 272 height 39
click at [497, 123] on h2 "[DOMAIN_NAME]" at bounding box center [524, 119] width 272 height 39
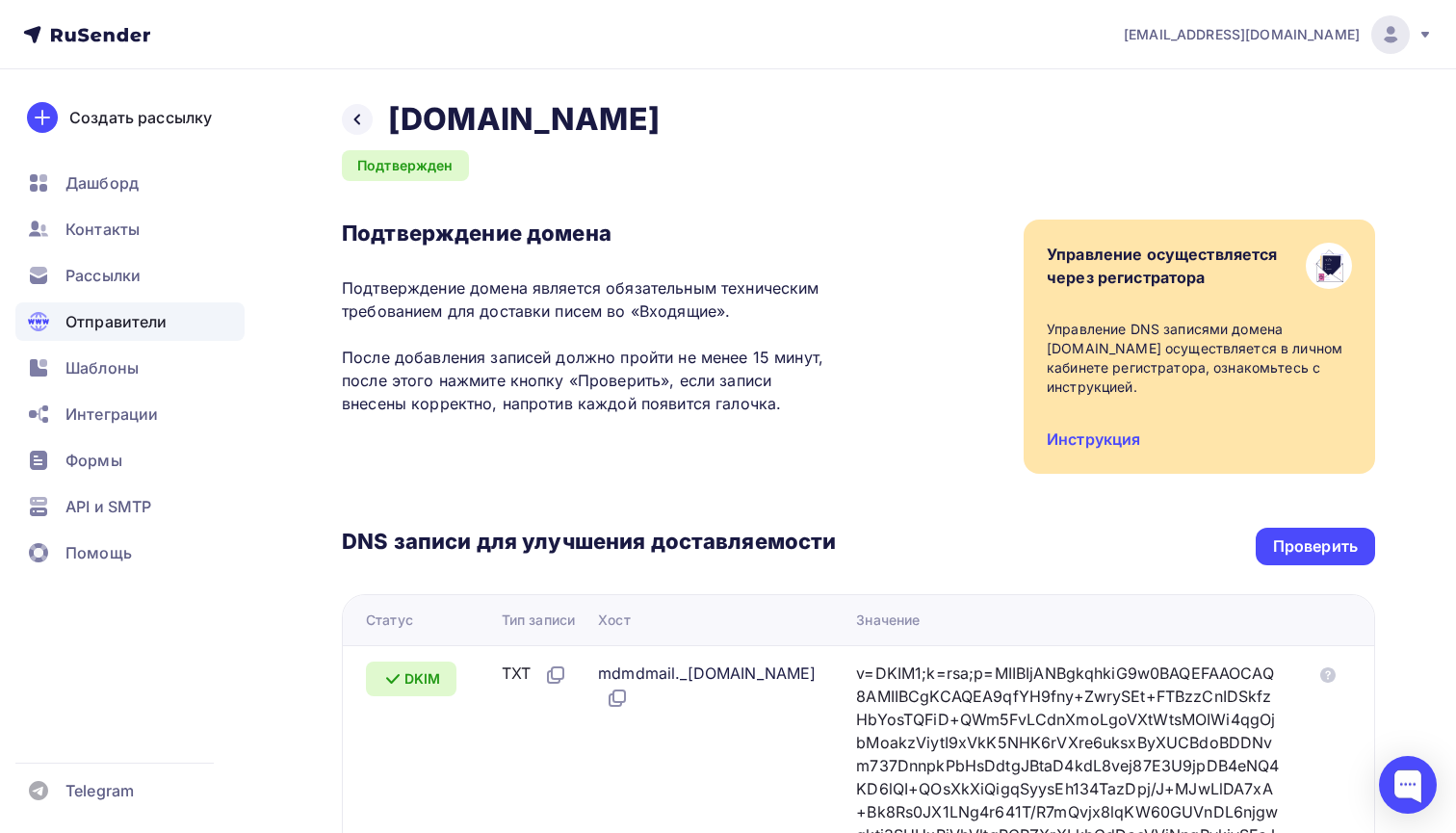
copy h2 "[DOMAIN_NAME]"
click at [366, 121] on div at bounding box center [357, 119] width 31 height 31
